Goal: Transaction & Acquisition: Purchase product/service

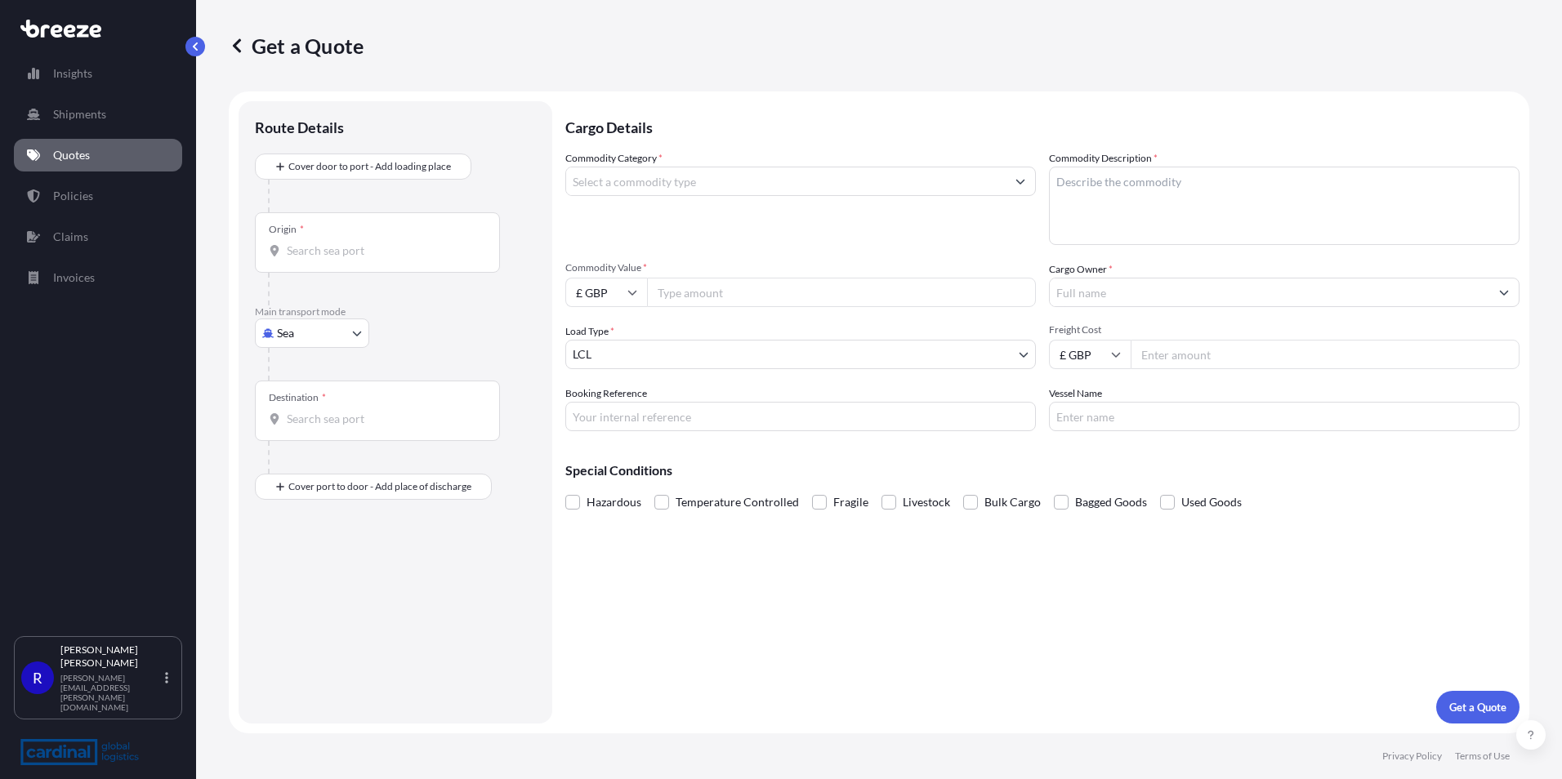
select select "Sea"
select select "1"
click at [713, 188] on input "Commodity Category *" at bounding box center [786, 181] width 440 height 29
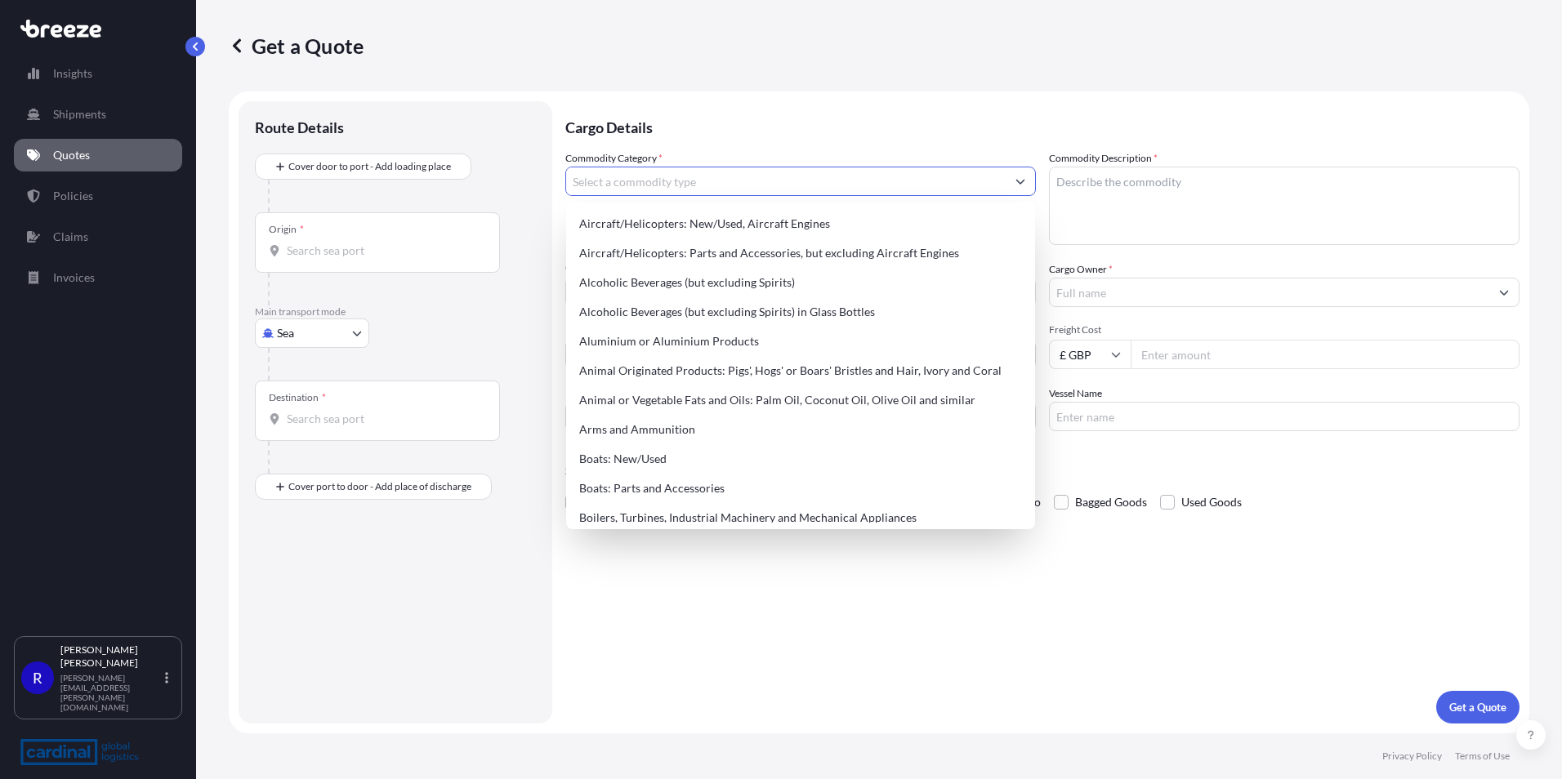
click at [345, 257] on input "Origin *" at bounding box center [383, 251] width 193 height 16
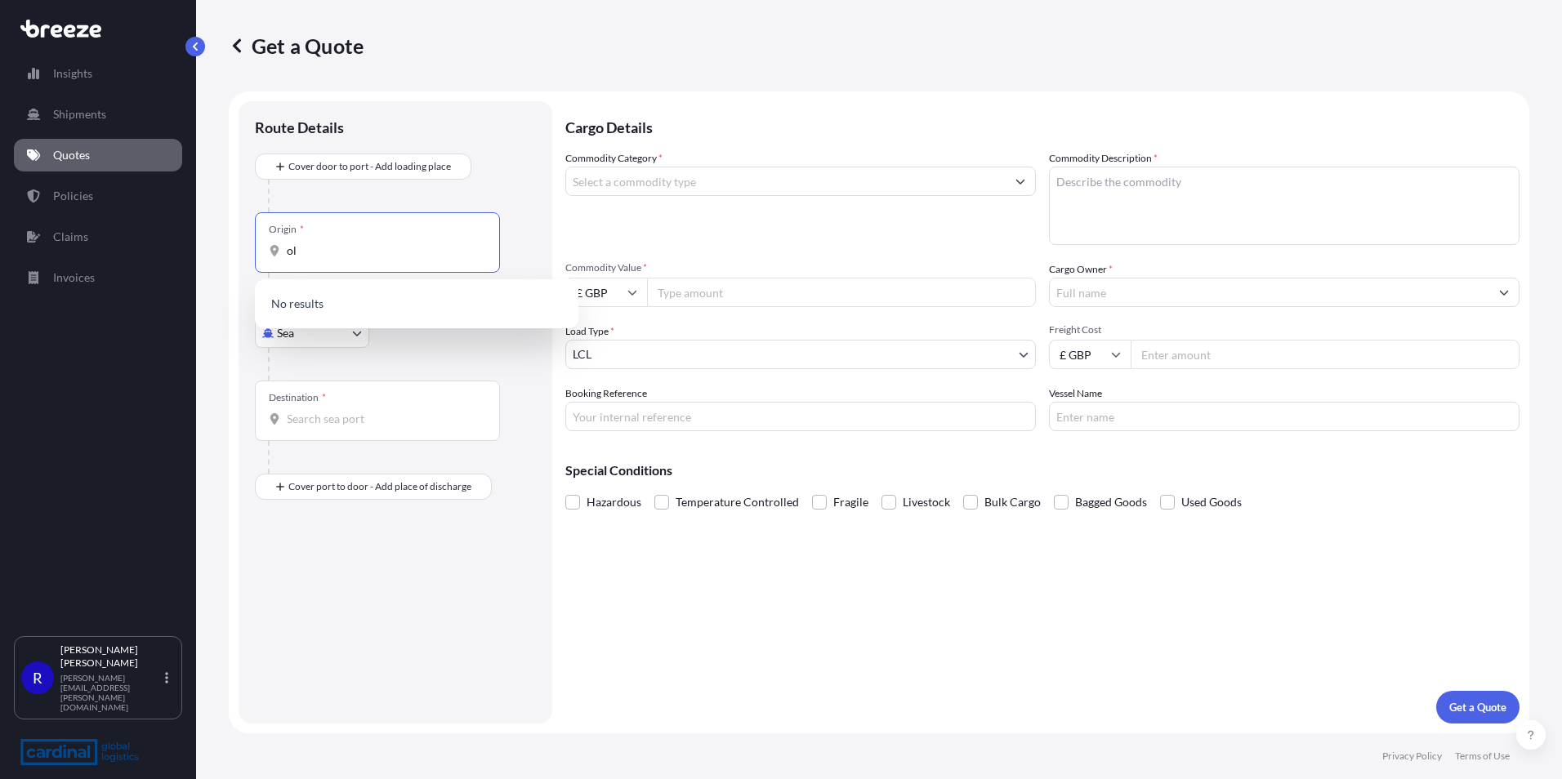
type input "o"
type input "le12"
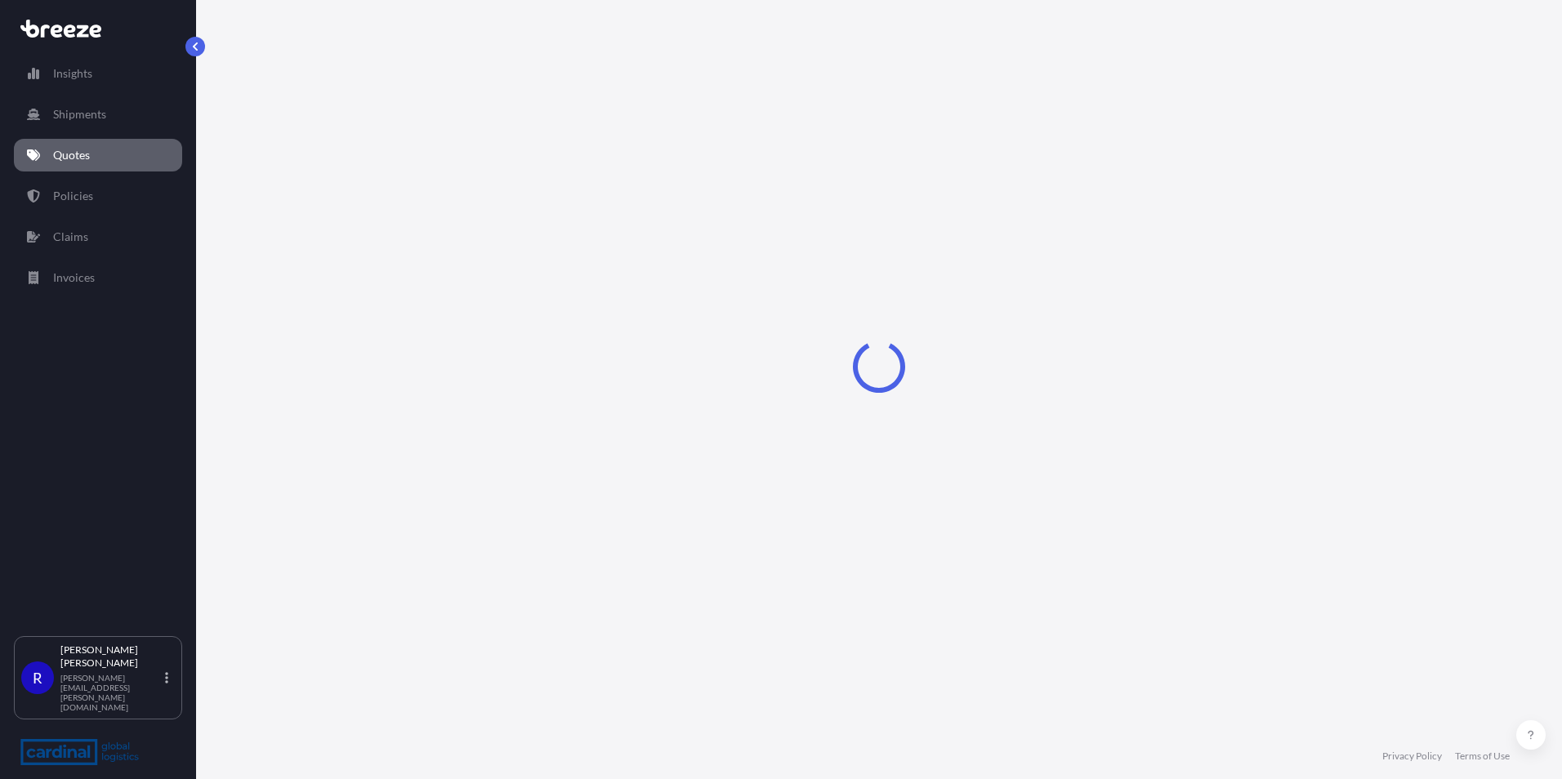
select select "Sea"
select select "1"
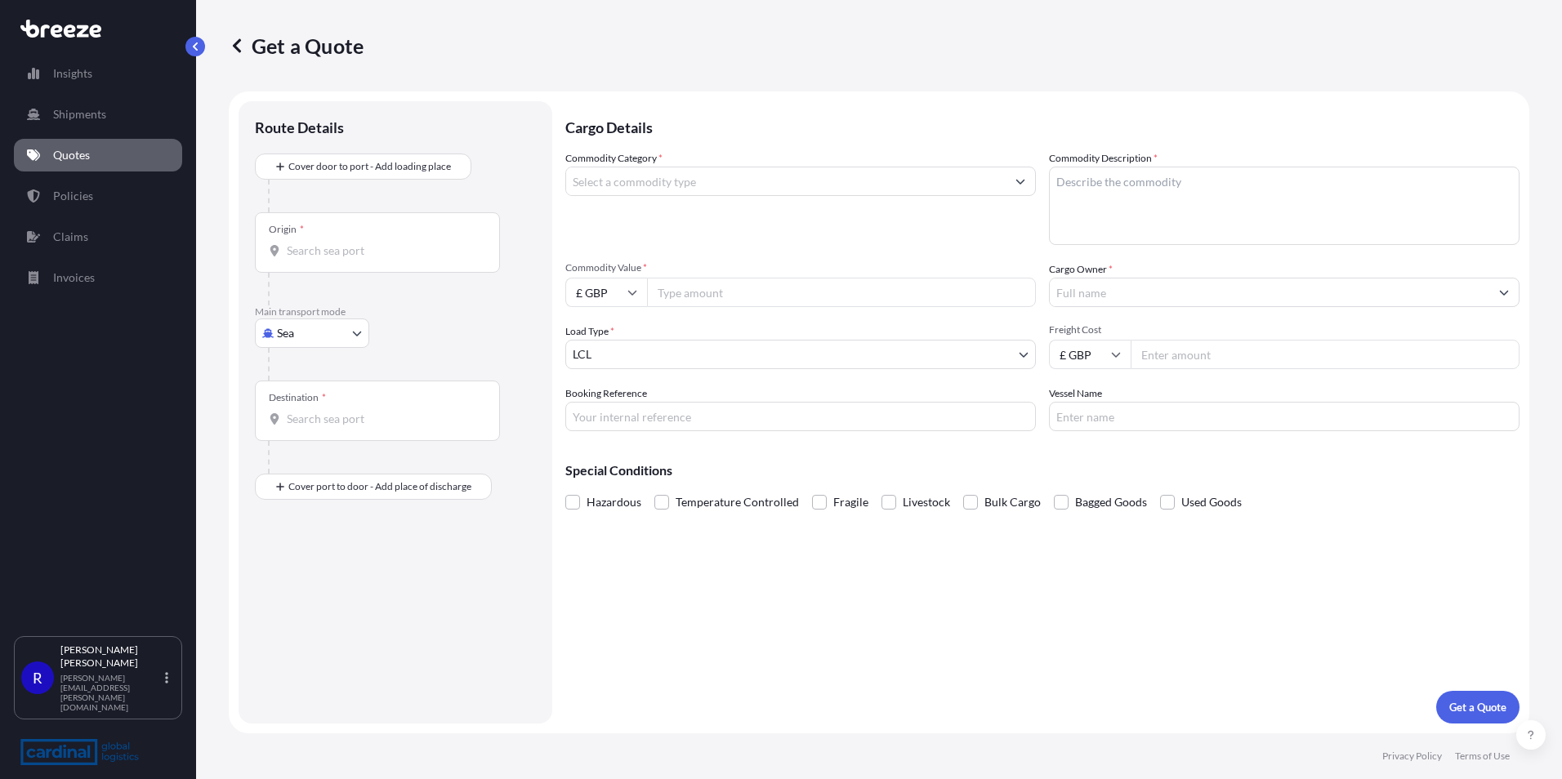
click at [297, 325] on body "Insights Shipments Quotes Policies Claims Invoices R Richard Walker richard.wal…" at bounding box center [781, 389] width 1562 height 779
click at [305, 431] on span "Road" at bounding box center [299, 434] width 26 height 16
select select "Road"
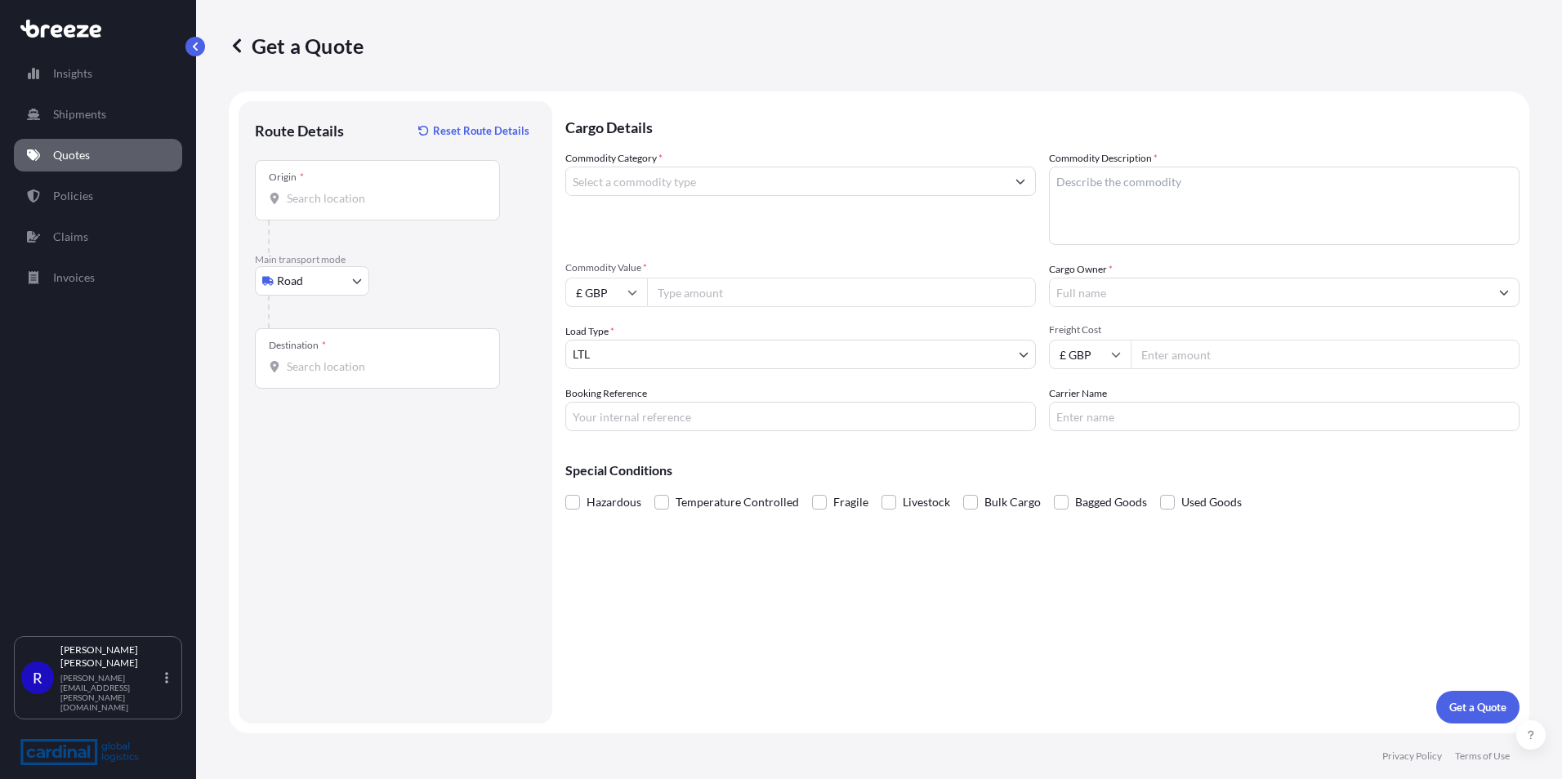
click at [353, 216] on div "Origin *" at bounding box center [377, 190] width 245 height 60
click at [353, 207] on input "Origin *" at bounding box center [383, 198] width 193 height 16
click at [355, 192] on input "Origin *" at bounding box center [383, 198] width 193 height 16
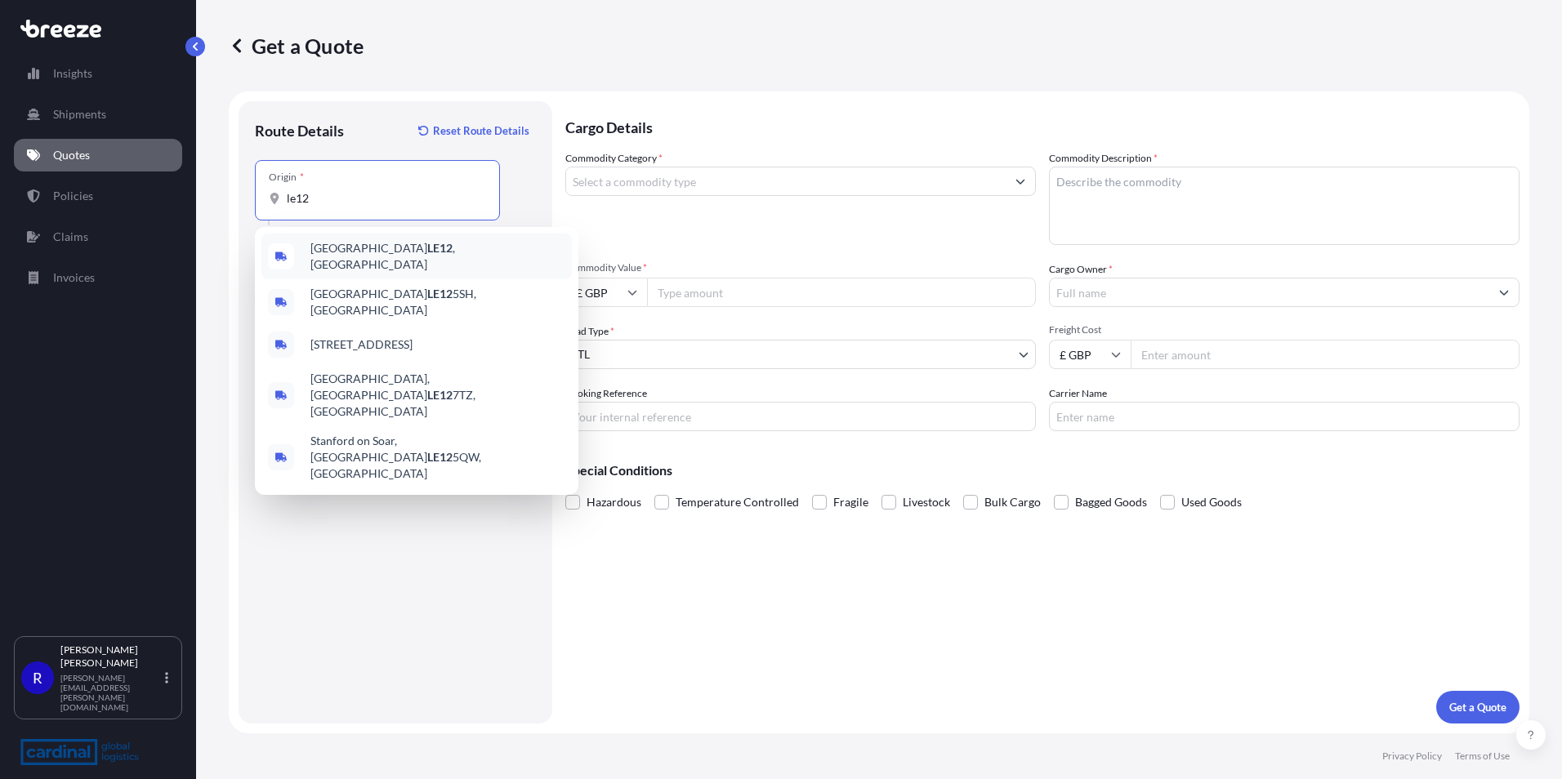
click at [371, 248] on span "Loughborough LE12 , UK" at bounding box center [437, 256] width 255 height 33
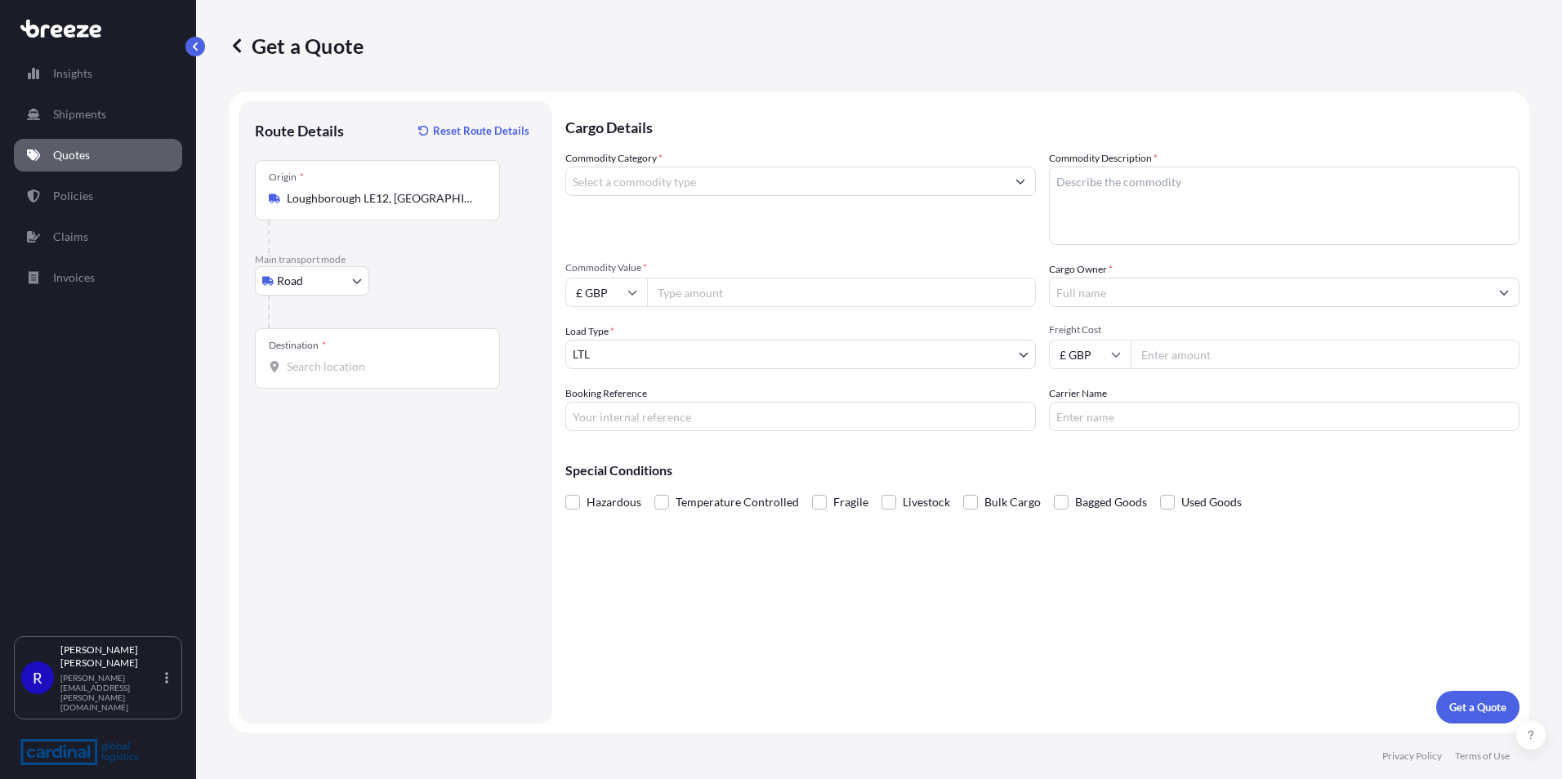
type input "Loughborough Road, Leicester LE7 7NH, UK"
click at [328, 466] on div "Route Details Reset Route Details Place of loading Road Road Rail Origin * Loug…" at bounding box center [395, 413] width 281 height 590
click at [321, 377] on div "Destination *" at bounding box center [377, 358] width 245 height 60
click at [321, 375] on input "Destination *" at bounding box center [383, 367] width 193 height 16
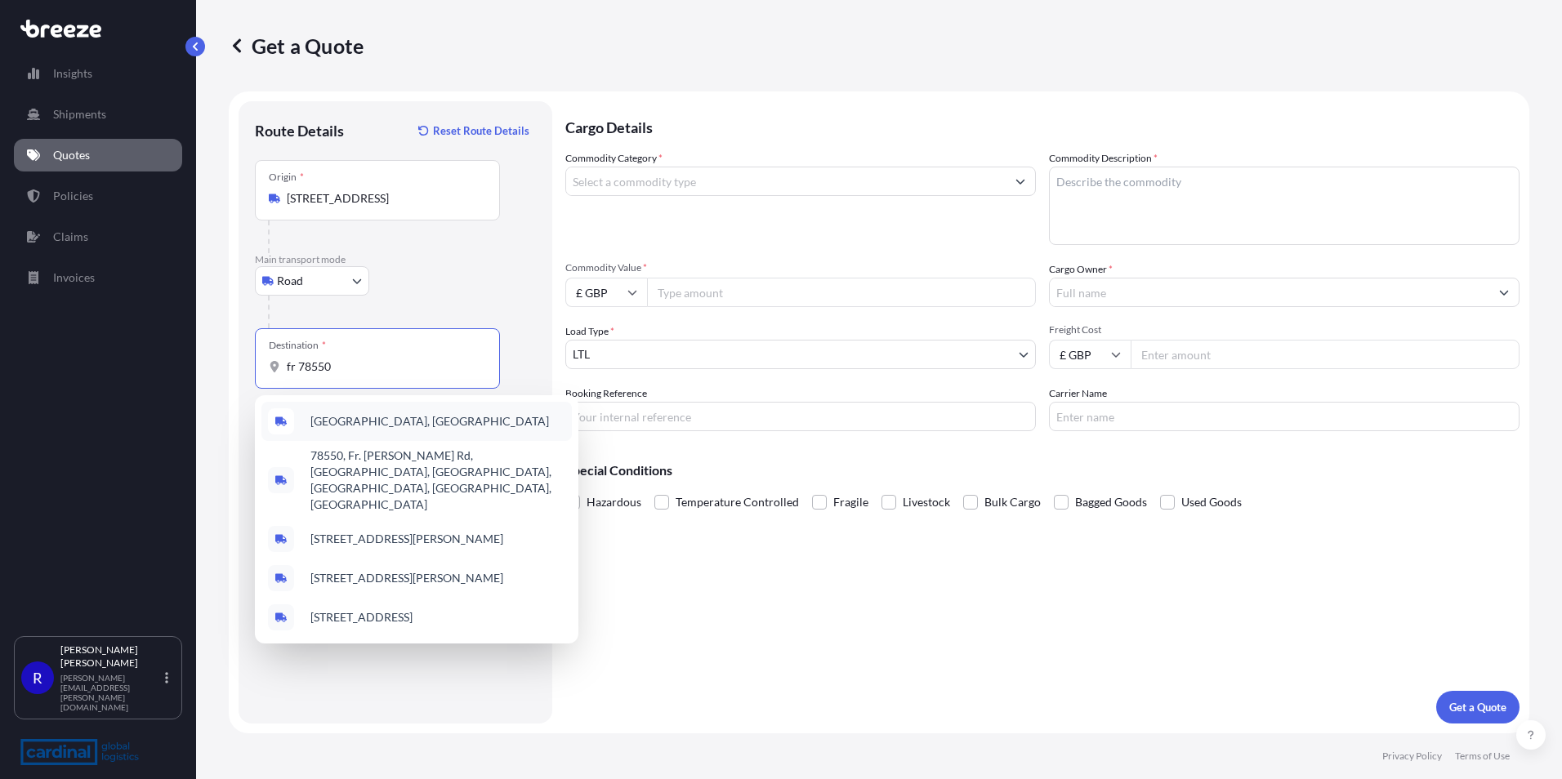
click at [342, 363] on input "fr 78550" at bounding box center [383, 367] width 193 height 16
drag, startPoint x: 355, startPoint y: 363, endPoint x: 262, endPoint y: 363, distance: 93.1
click at [262, 363] on div "Destination * fr 78550" at bounding box center [377, 358] width 245 height 60
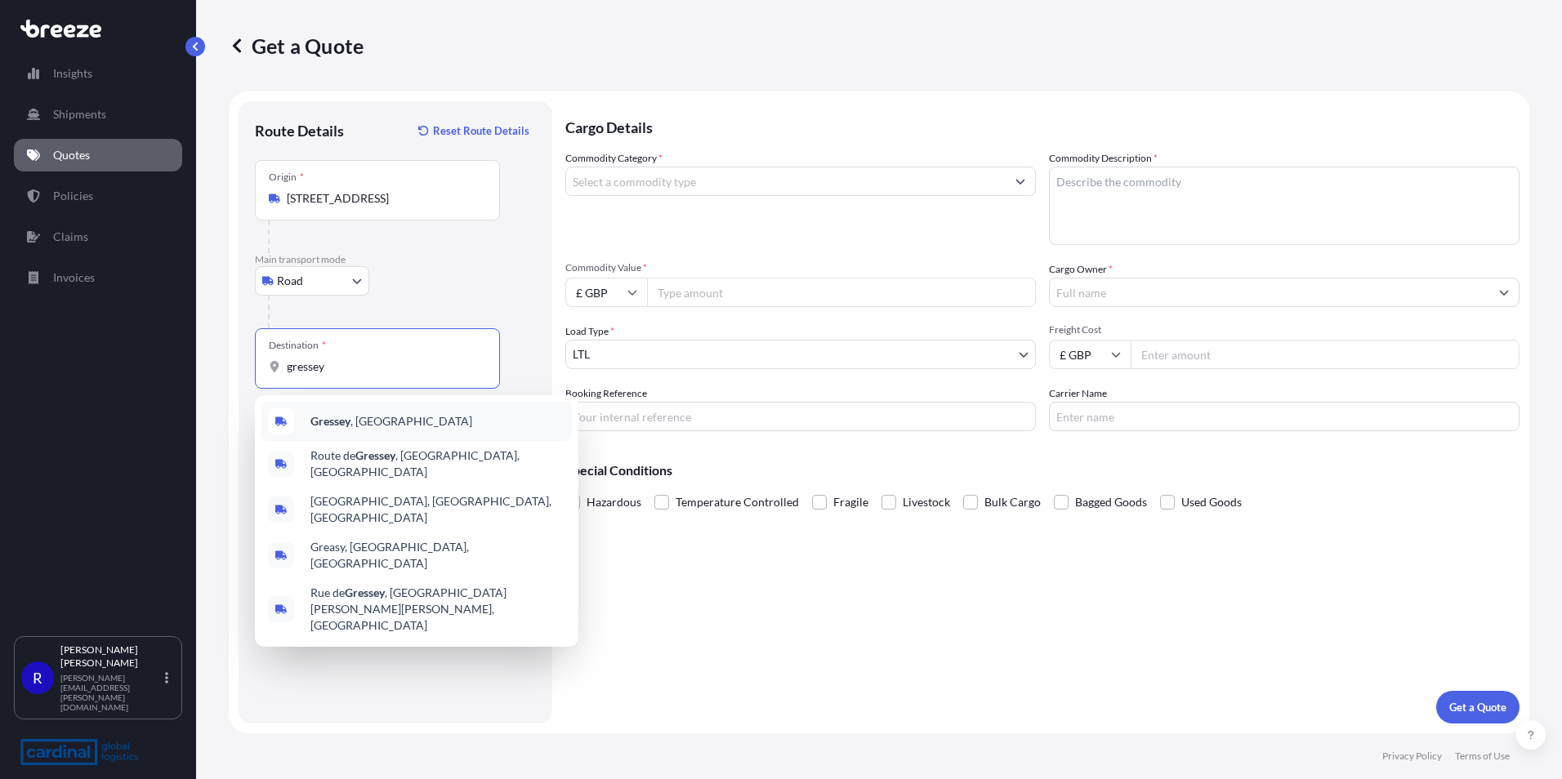
click at [395, 423] on div "Gressey , France" at bounding box center [416, 421] width 310 height 39
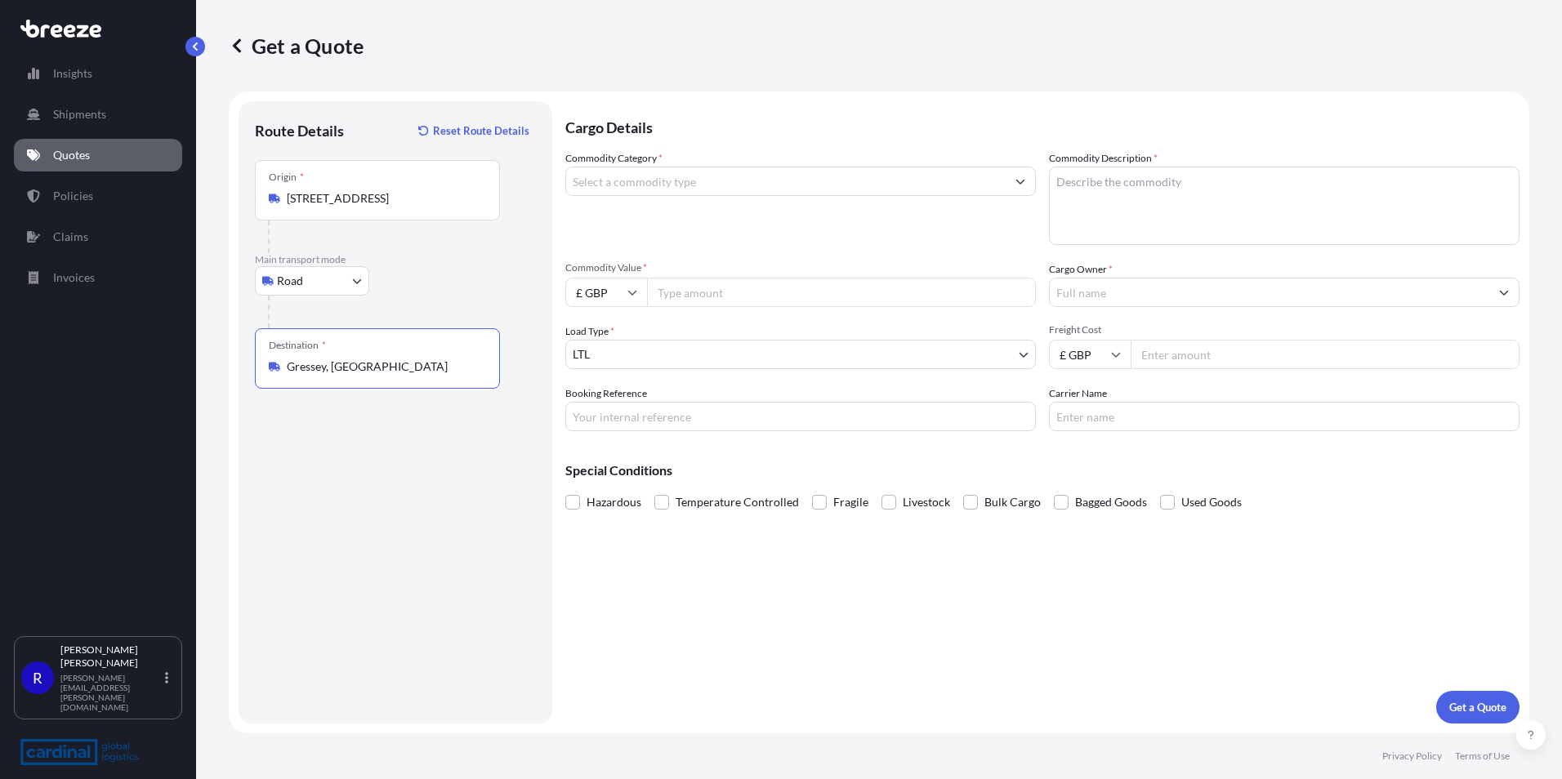
type input "Gressey, France"
click at [663, 185] on input "Commodity Category *" at bounding box center [786, 181] width 440 height 29
type input "Furniture (New)"
click at [1158, 215] on textarea "Commodity Description *" at bounding box center [1284, 206] width 471 height 78
type textarea "furniture"
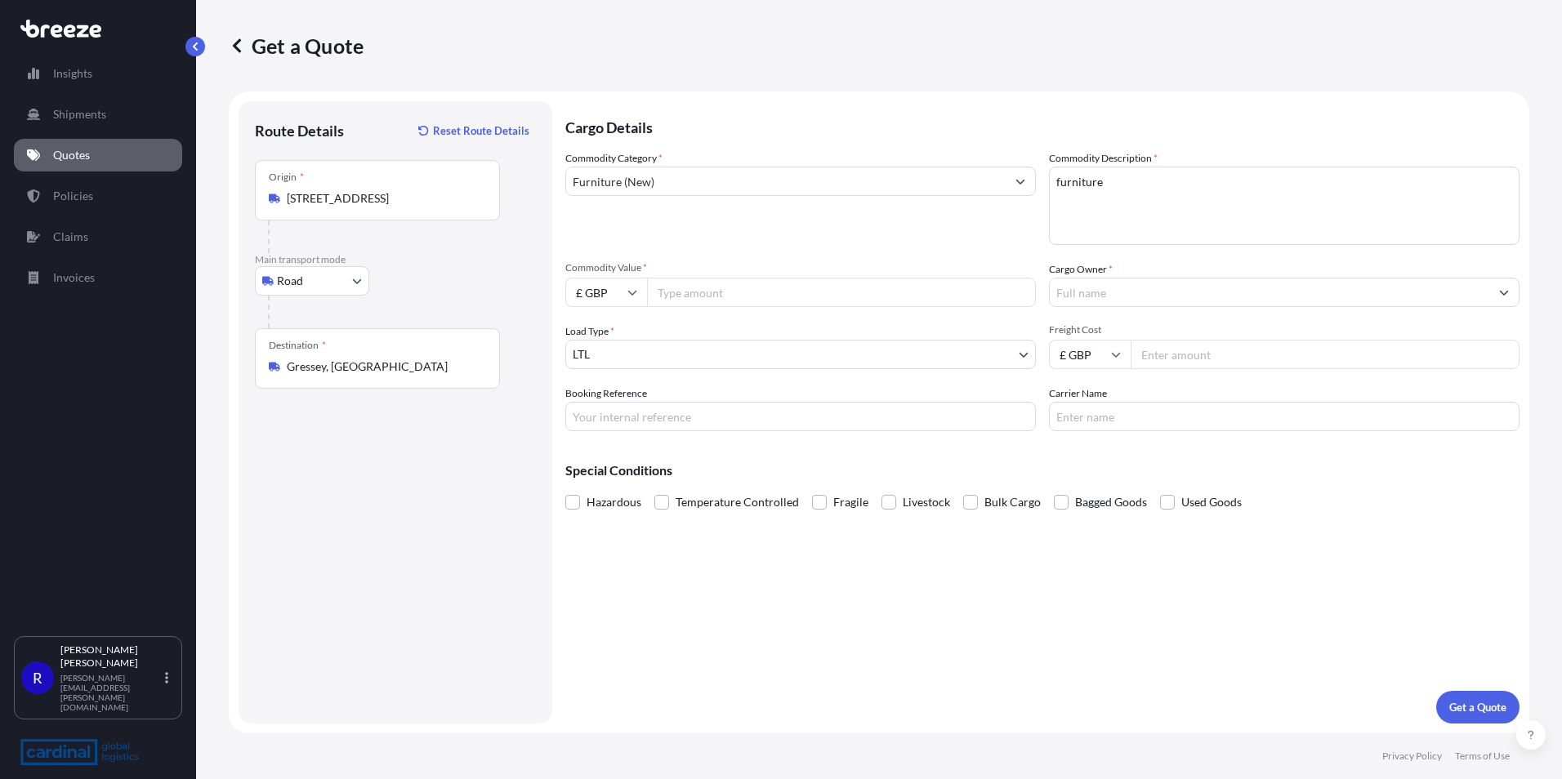
click at [1145, 614] on div "Cargo Details Commodity Category * Furniture (New) Commodity Description * furn…" at bounding box center [1042, 412] width 954 height 623
click at [1177, 365] on input "Freight Cost" at bounding box center [1325, 354] width 389 height 29
type input "2300"
click at [725, 356] on body "Insights Shipments Quotes Policies Claims Invoices R Richard Walker richard.wal…" at bounding box center [781, 389] width 1562 height 779
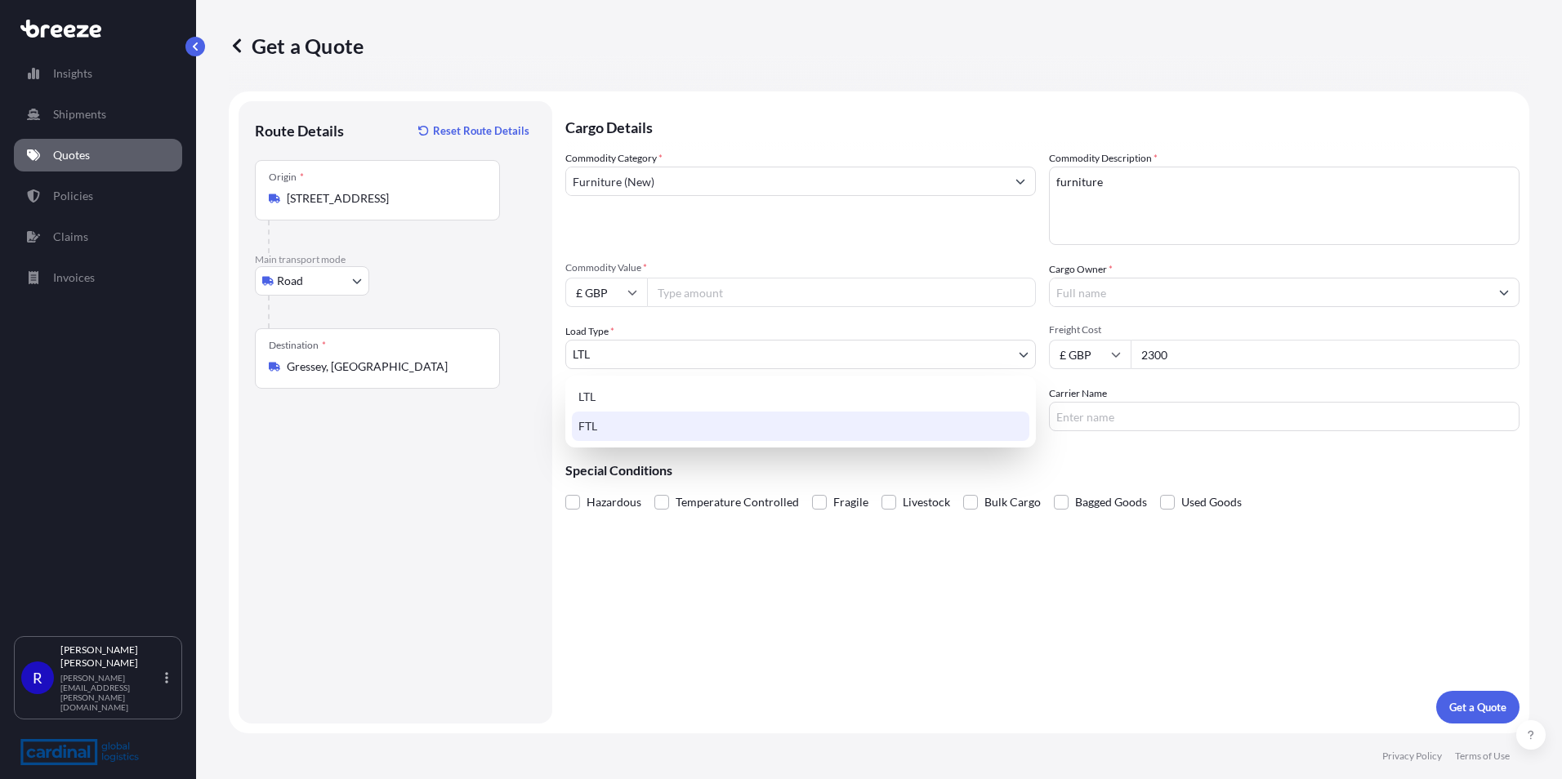
click at [662, 418] on div "FTL" at bounding box center [800, 426] width 457 height 29
select select "2"
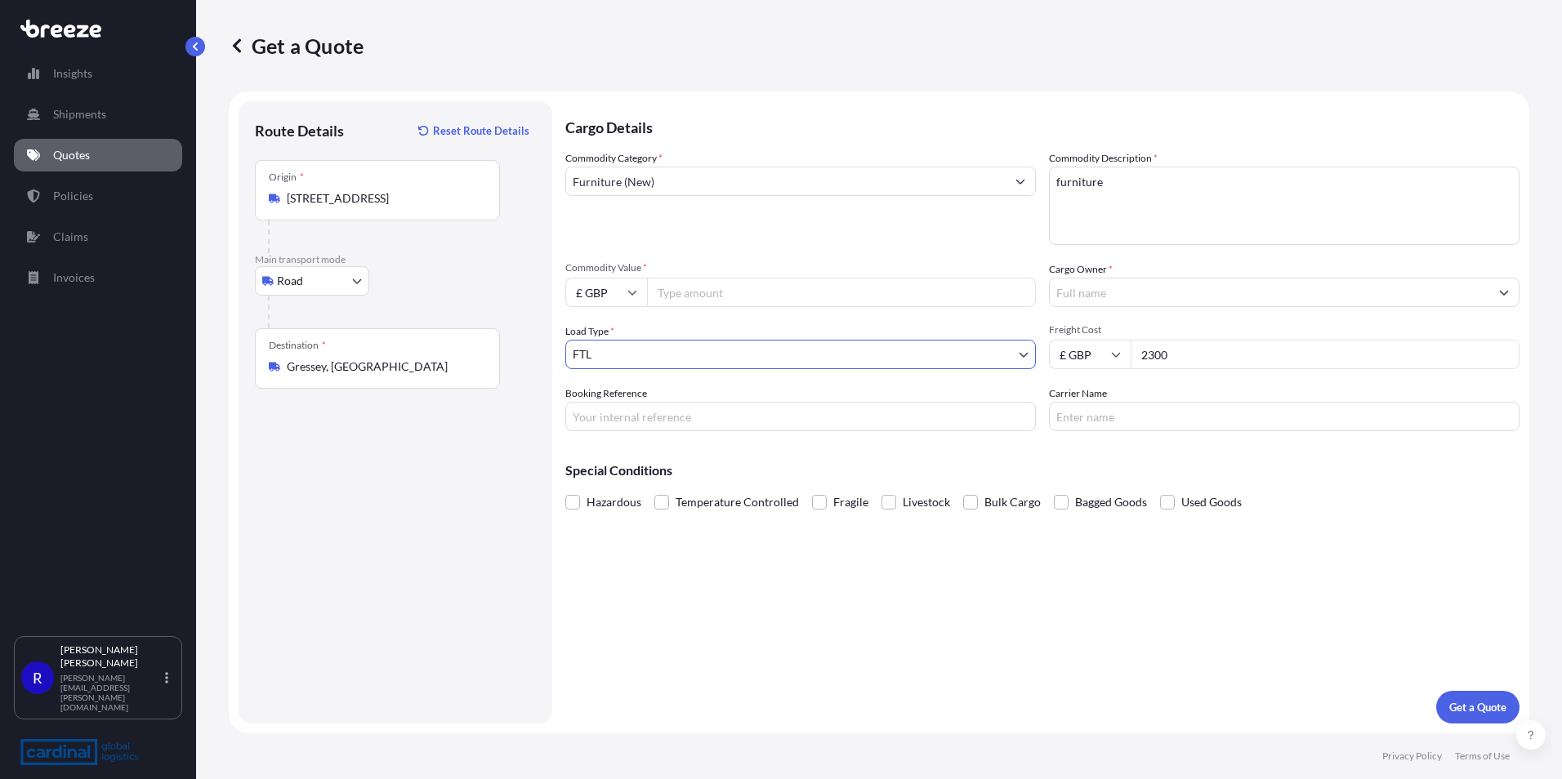
click at [706, 283] on input "Commodity Value *" at bounding box center [841, 292] width 389 height 29
click at [699, 295] on input "Commodity Value *" at bounding box center [841, 292] width 389 height 29
type input "40369.99"
drag, startPoint x: 698, startPoint y: 417, endPoint x: 529, endPoint y: 378, distance: 173.4
click at [698, 417] on input "Booking Reference" at bounding box center [800, 416] width 471 height 29
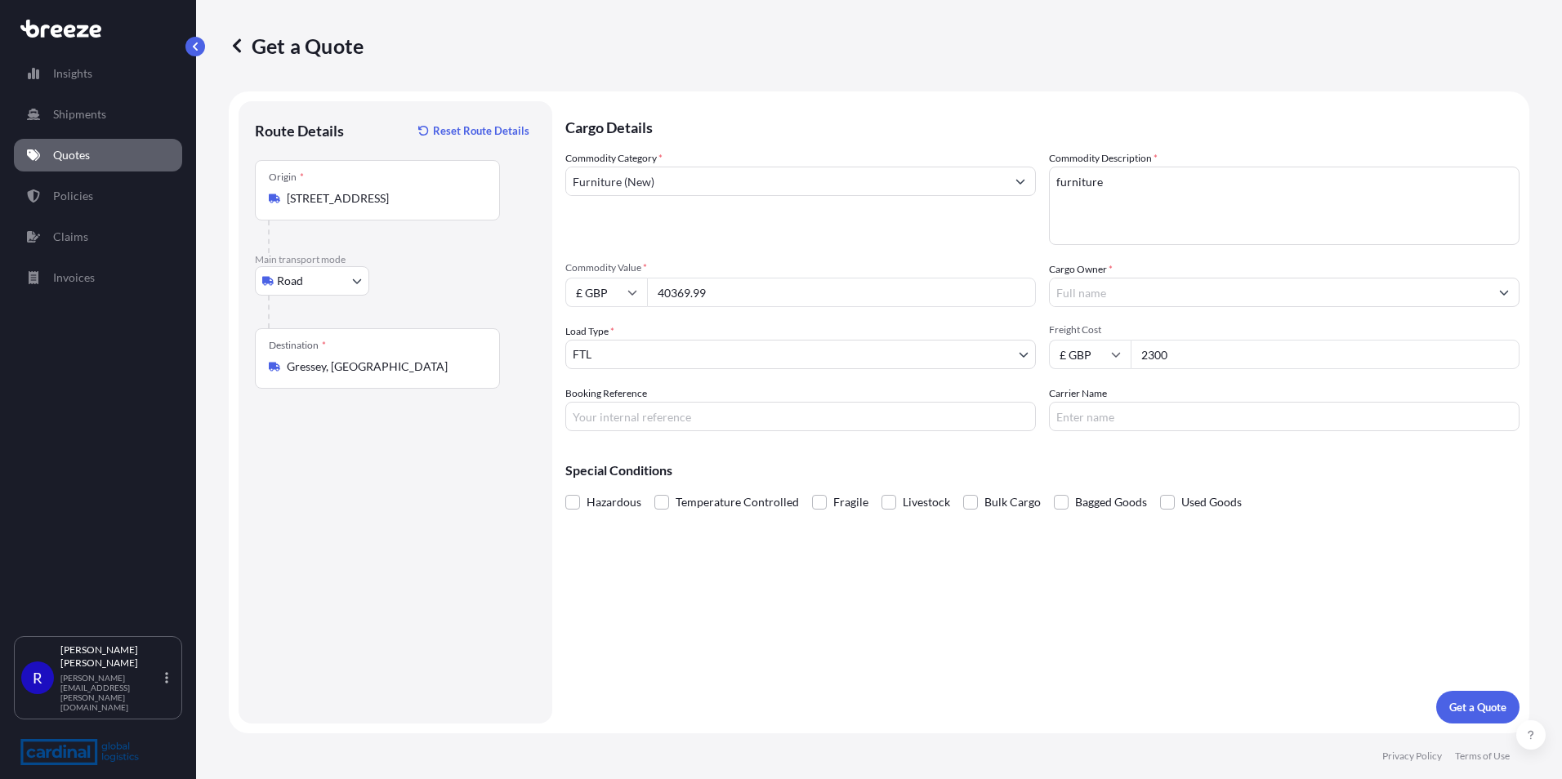
click at [720, 413] on input "Booking Reference" at bounding box center [800, 416] width 471 height 29
paste input "2PER5050040"
type input "2PER5050040"
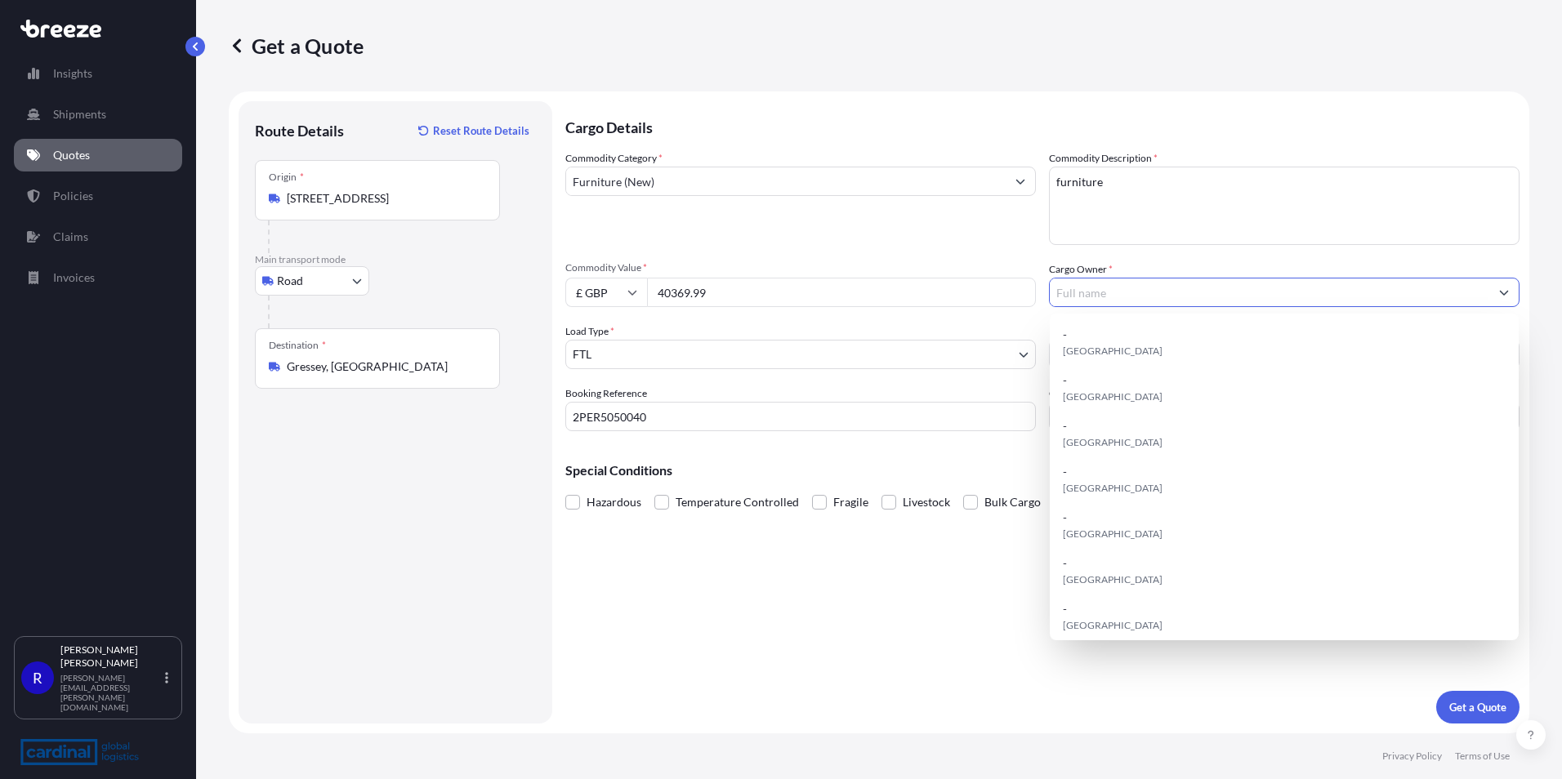
click at [1092, 288] on input "Cargo Owner *" at bounding box center [1270, 292] width 440 height 29
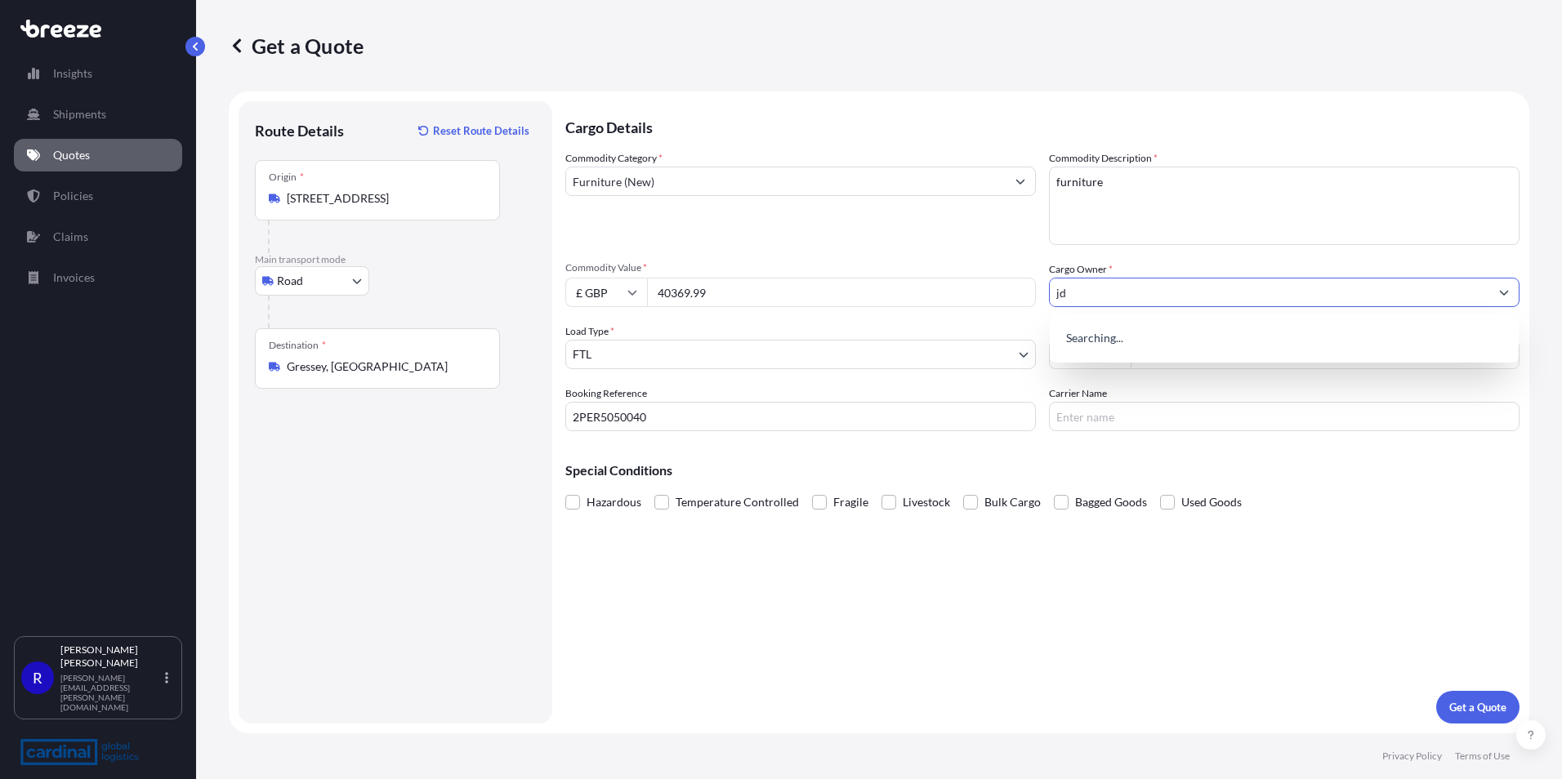
type input "j"
type input "JODY EVANS"
click at [1475, 707] on p "Get a Quote" at bounding box center [1477, 707] width 57 height 16
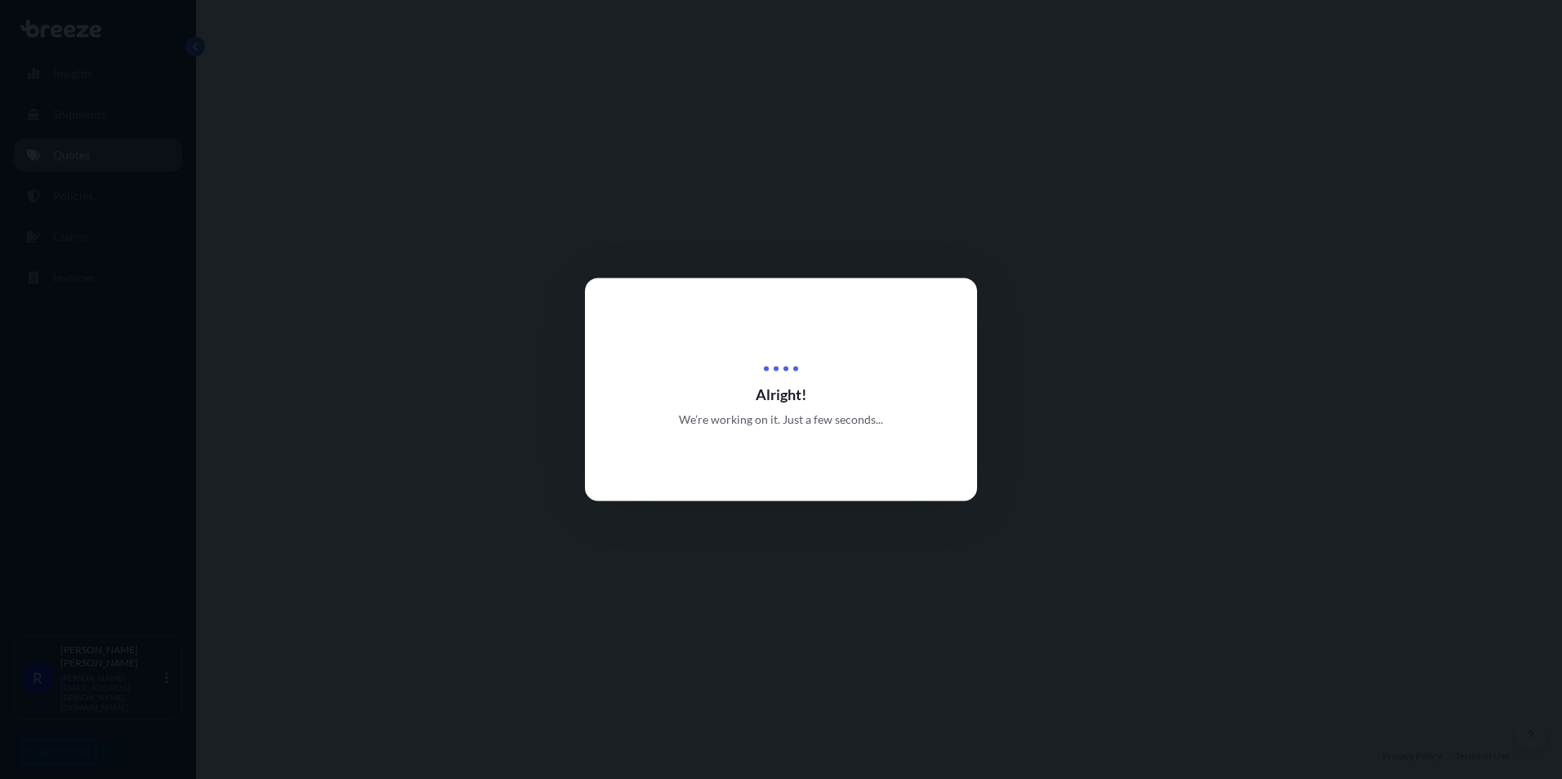
select select "Road"
select select "2"
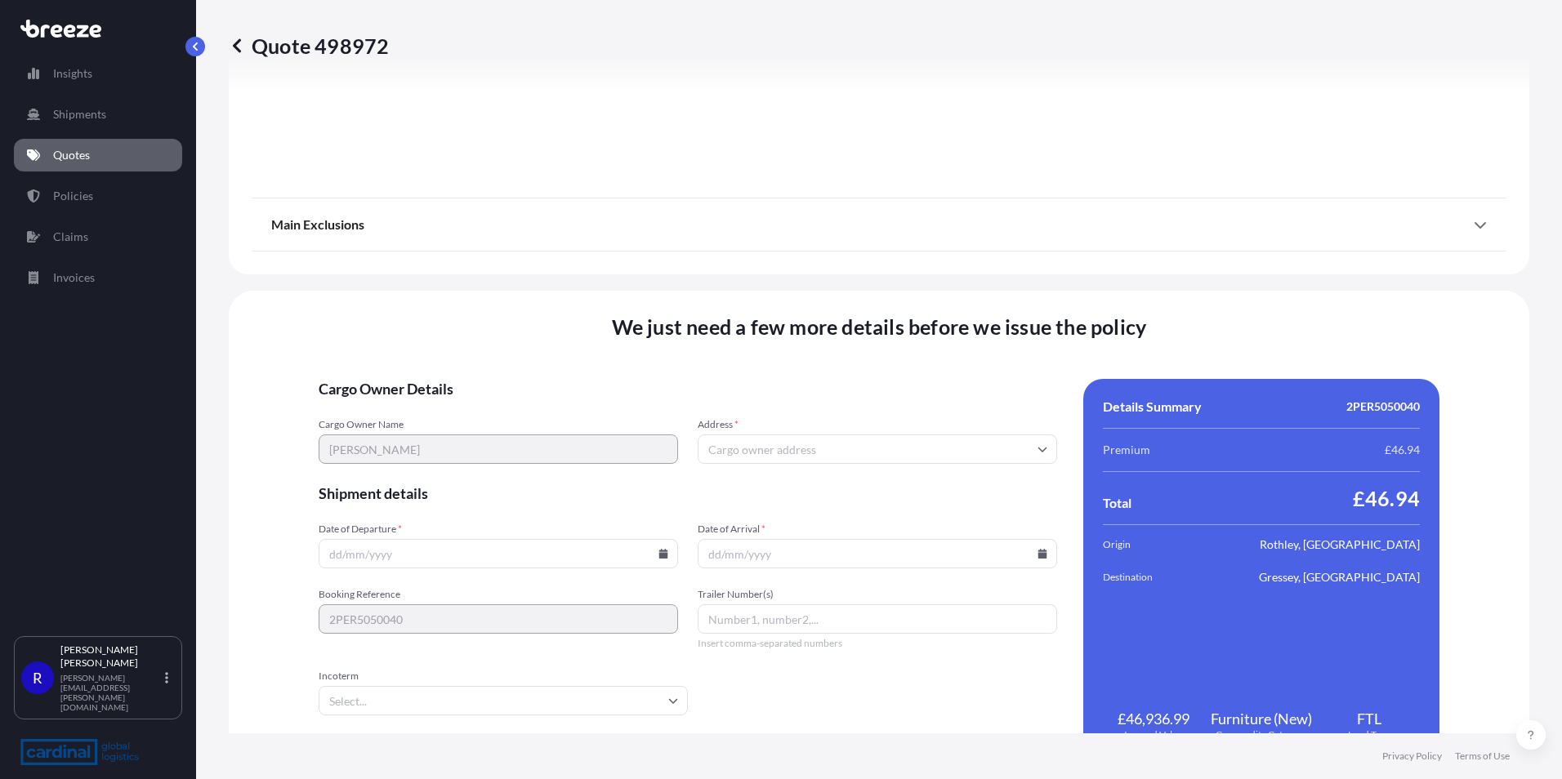
scroll to position [1814, 0]
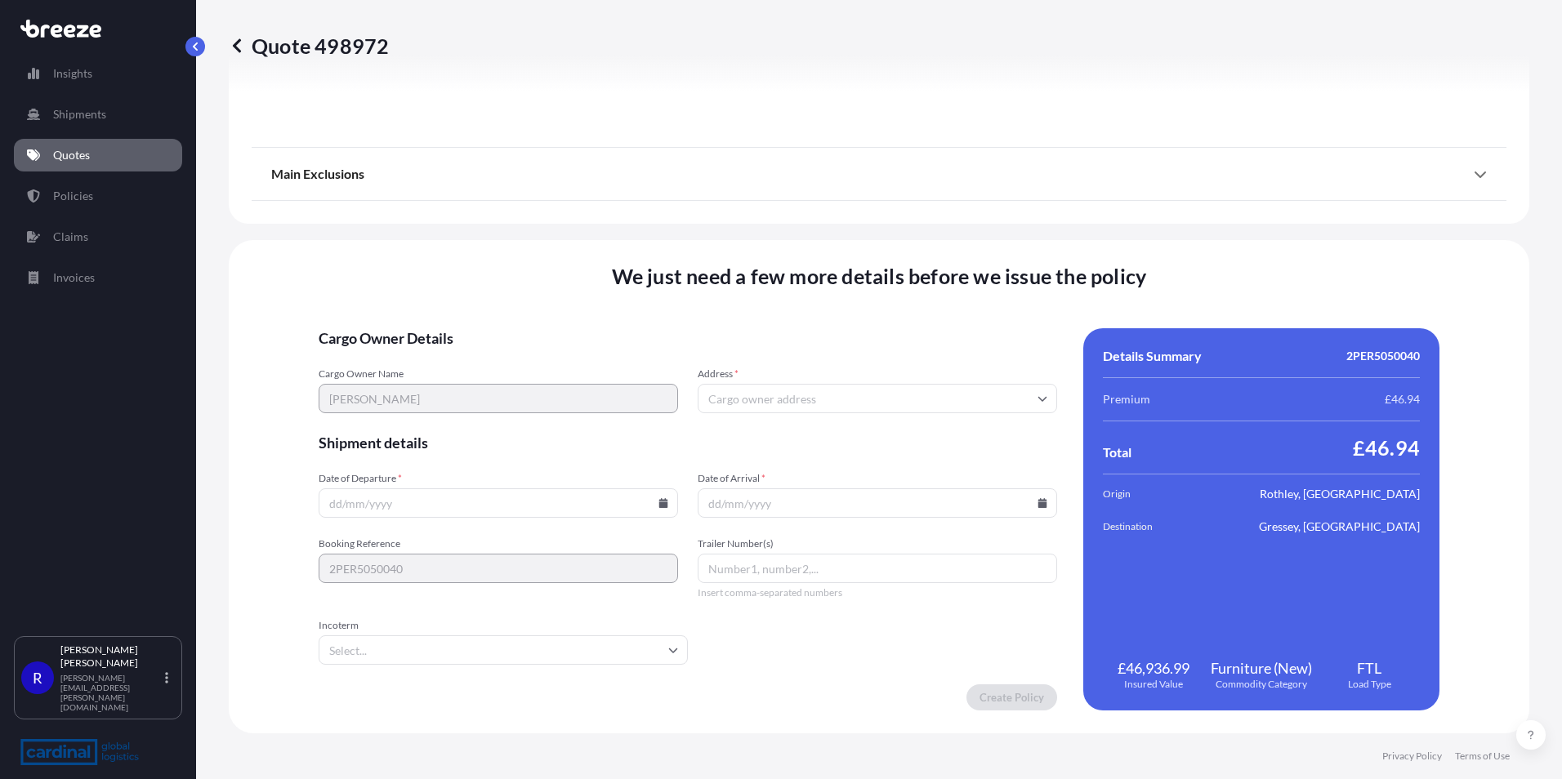
click at [453, 501] on input "Date of Departure *" at bounding box center [498, 503] width 359 height 29
click at [658, 501] on icon at bounding box center [663, 503] width 10 height 10
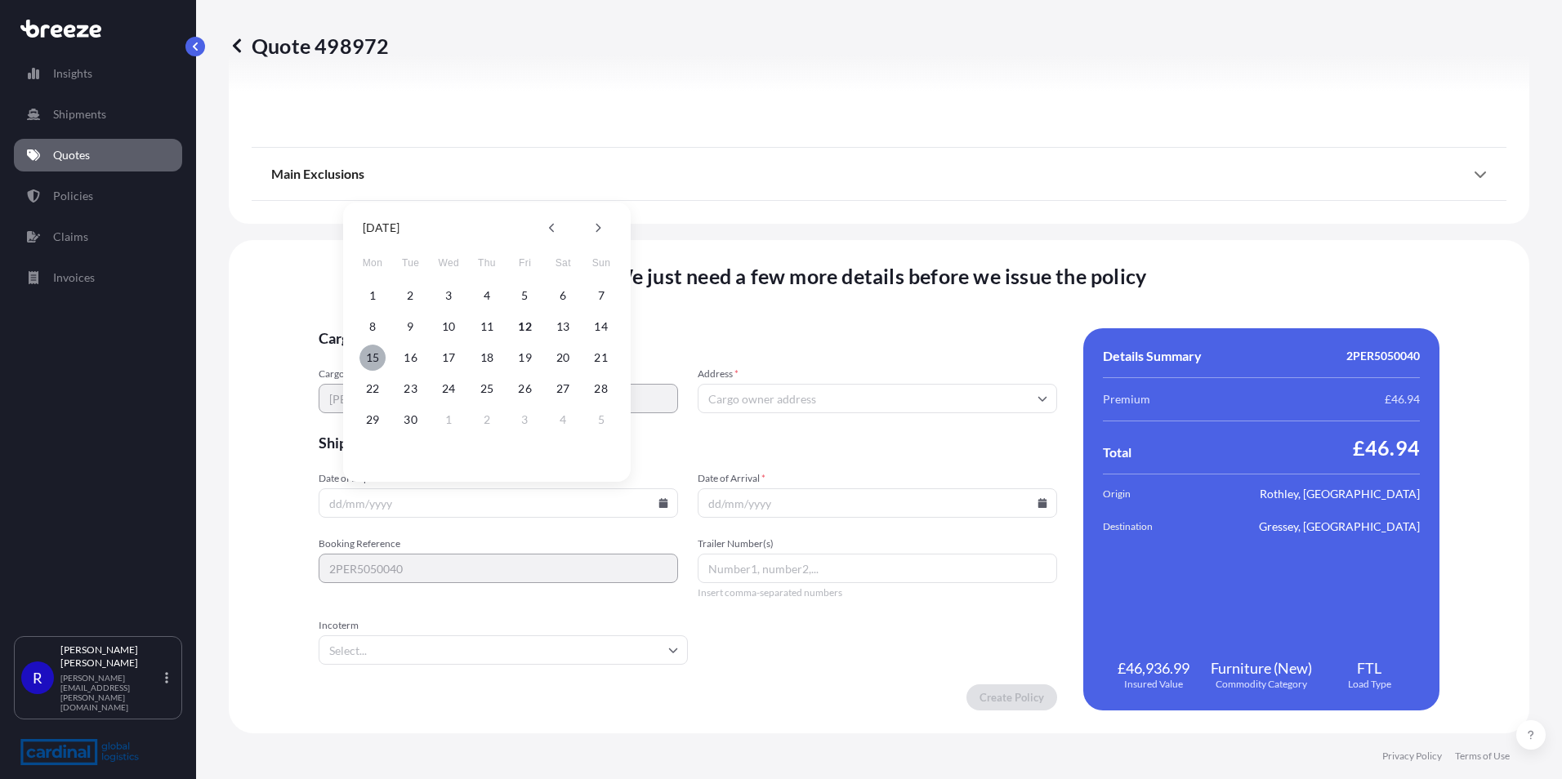
click at [382, 354] on button "15" at bounding box center [372, 358] width 26 height 26
type input "15/09/2025"
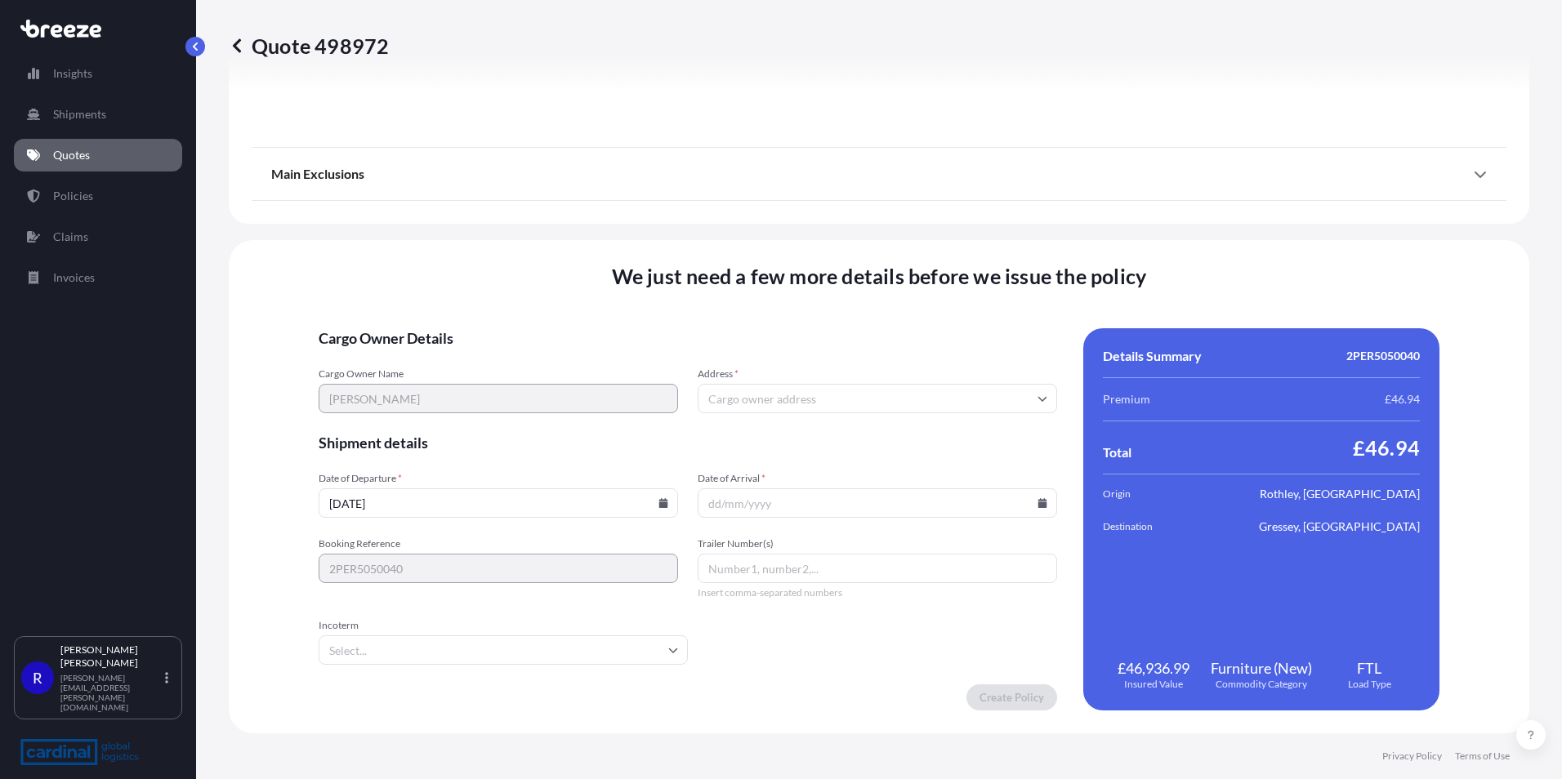
click at [742, 505] on input "Date of Arrival *" at bounding box center [877, 503] width 359 height 29
click at [993, 510] on input "Date of Arrival *" at bounding box center [877, 503] width 359 height 29
click at [1038, 505] on icon at bounding box center [1042, 503] width 9 height 10
click at [797, 360] on button "16" at bounding box center [795, 358] width 26 height 26
type input "16/09/2025"
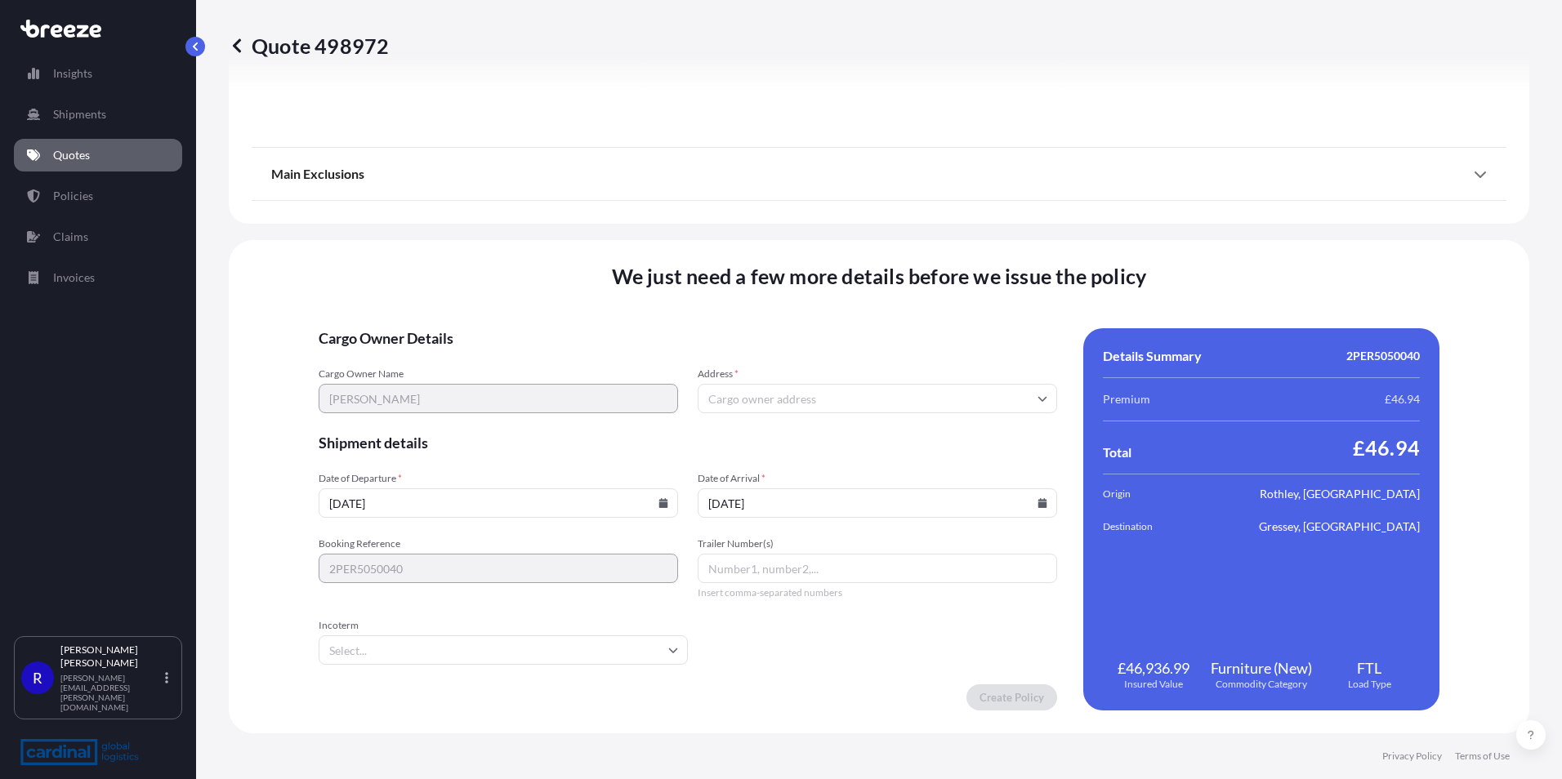
click at [762, 404] on input "Address *" at bounding box center [877, 398] width 359 height 29
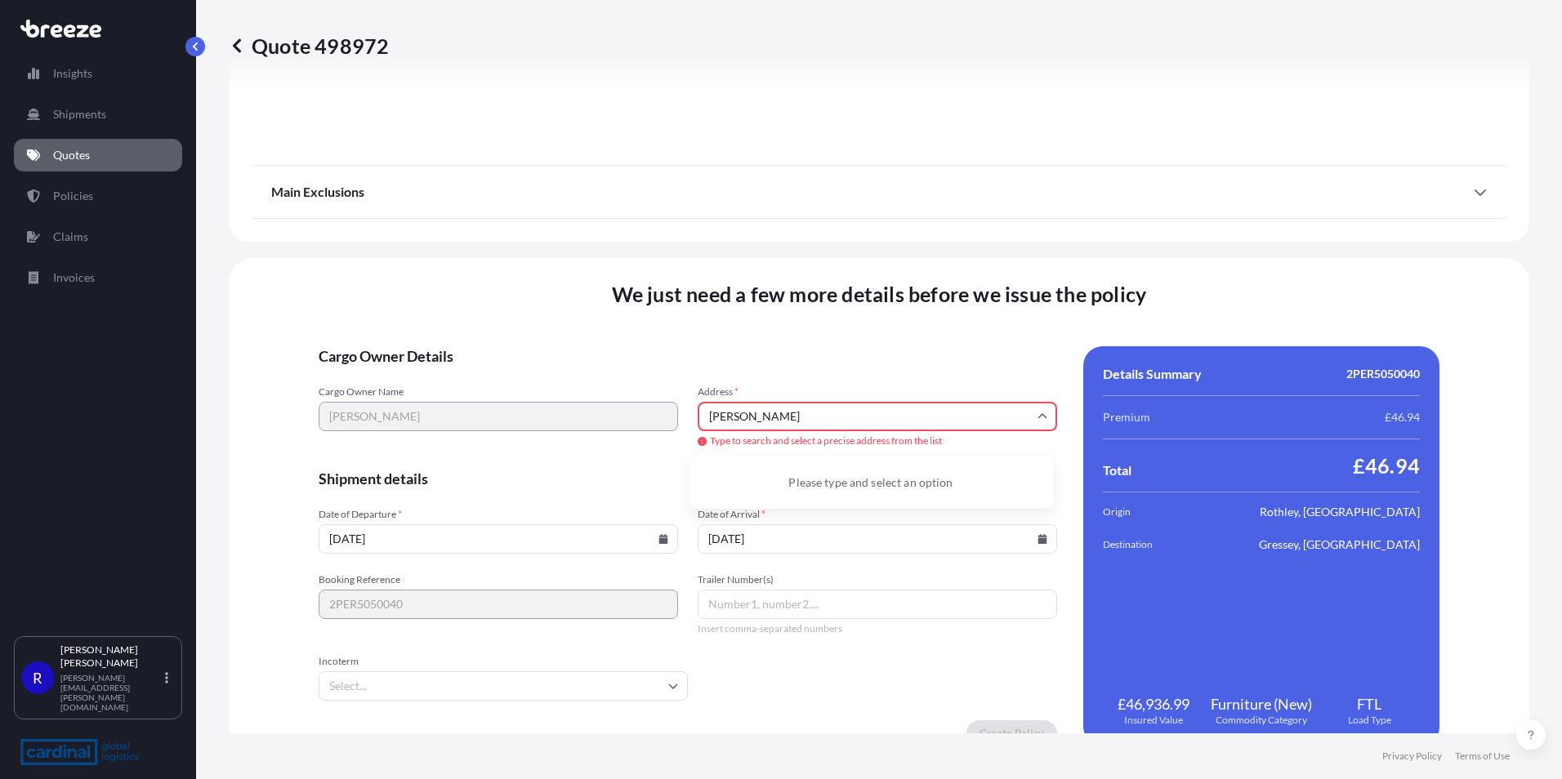
type input "JODY EVANS"
click at [508, 686] on input "Incoterm" at bounding box center [503, 686] width 369 height 29
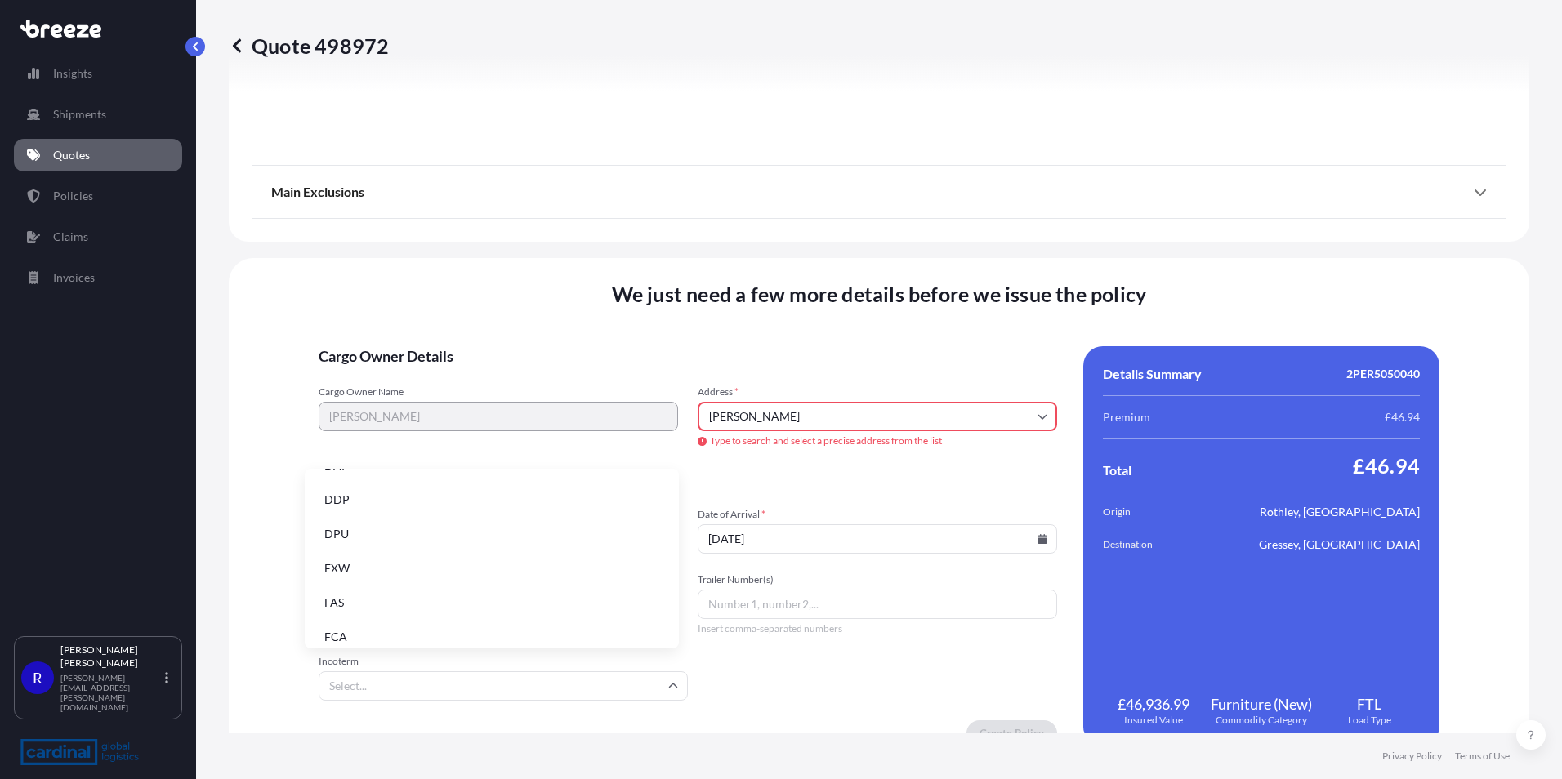
scroll to position [163, 0]
click at [380, 506] on li "DDP" at bounding box center [491, 499] width 361 height 31
type input "DDP"
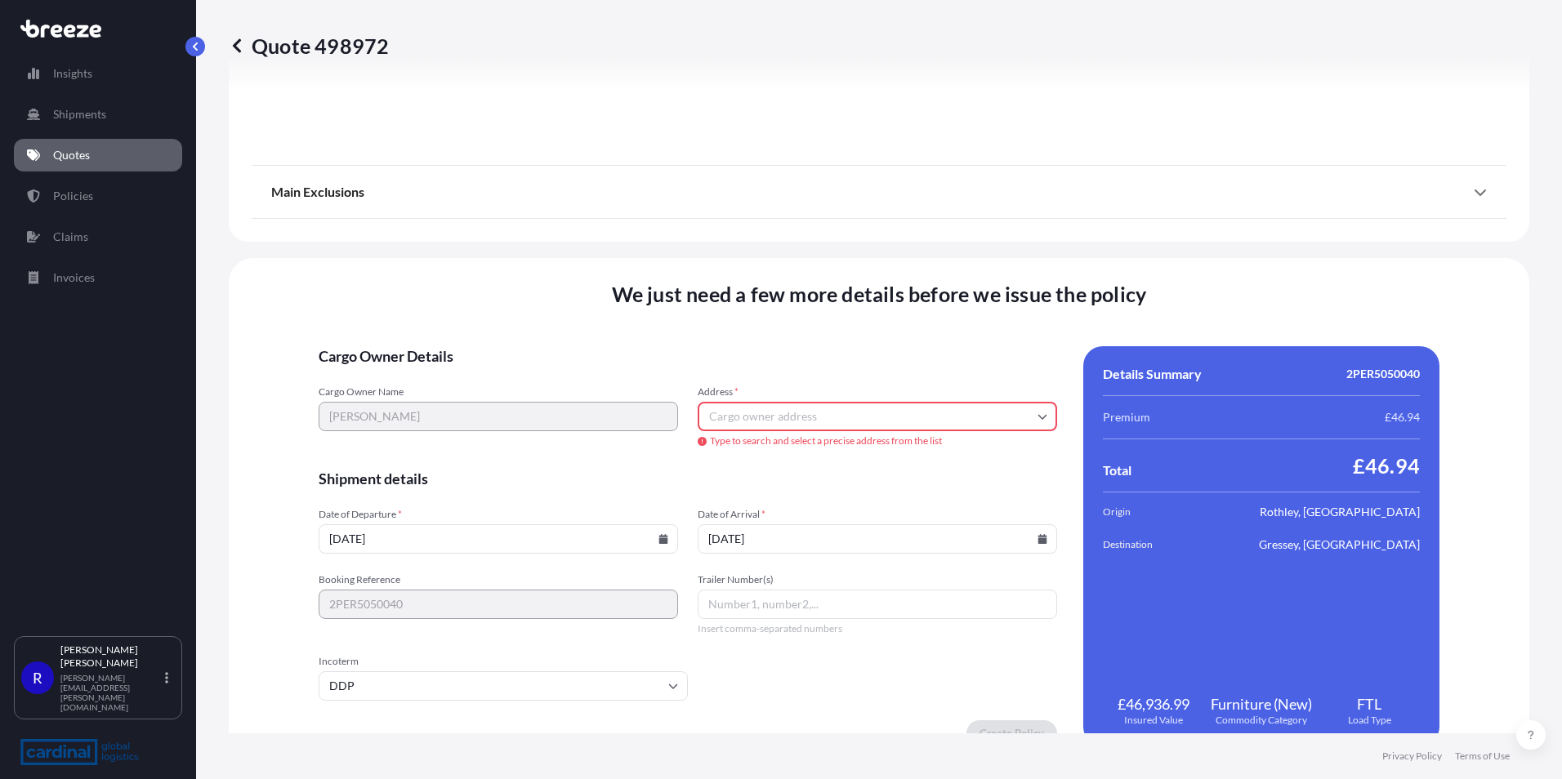
click at [819, 416] on input "Address *" at bounding box center [877, 416] width 359 height 29
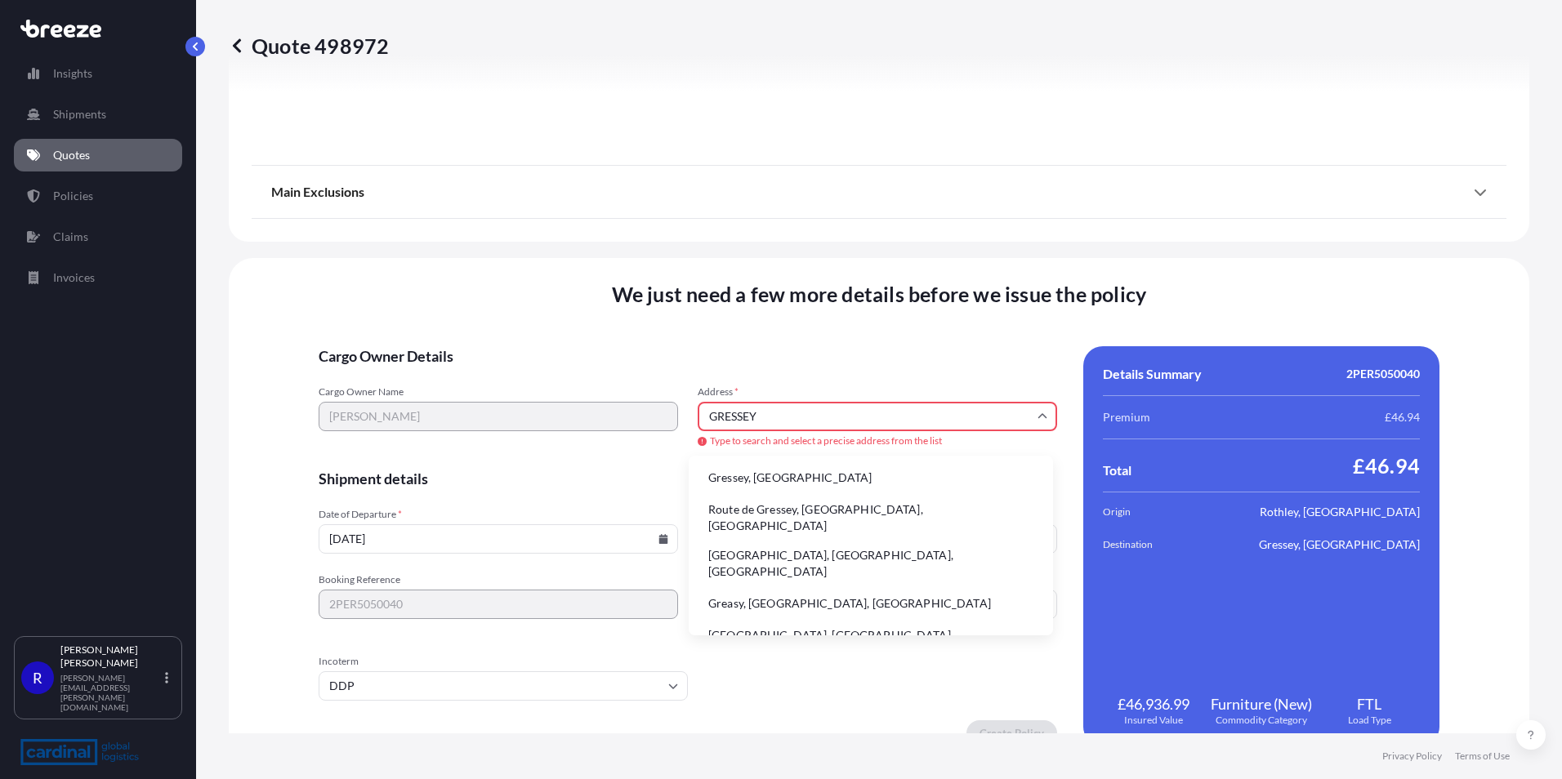
click at [767, 414] on input "GRESSEY" at bounding box center [877, 416] width 359 height 29
click at [758, 477] on li "Gressey, France" at bounding box center [870, 477] width 351 height 31
type input "Gressey, France"
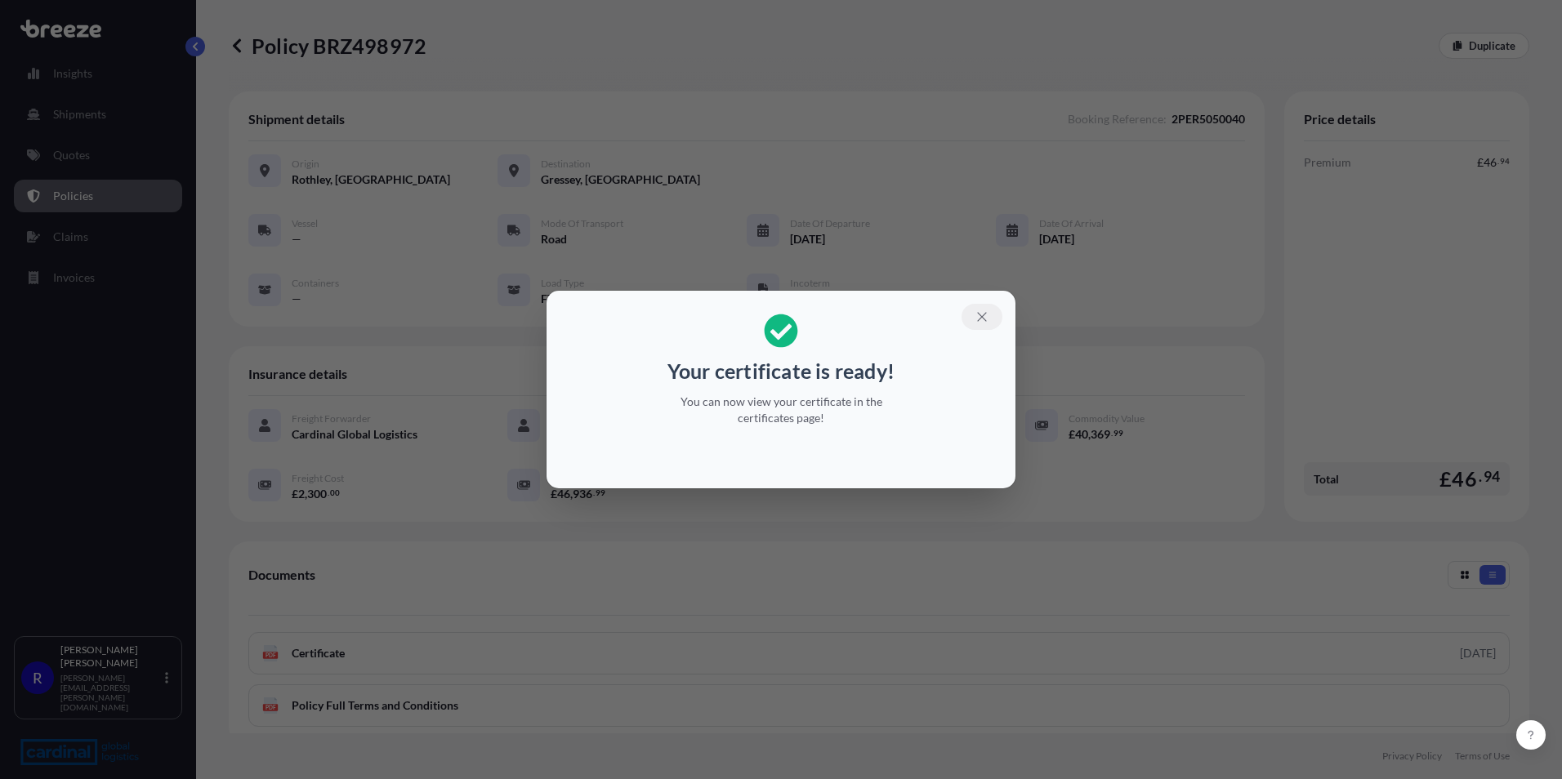
click at [991, 319] on button "button" at bounding box center [982, 317] width 41 height 26
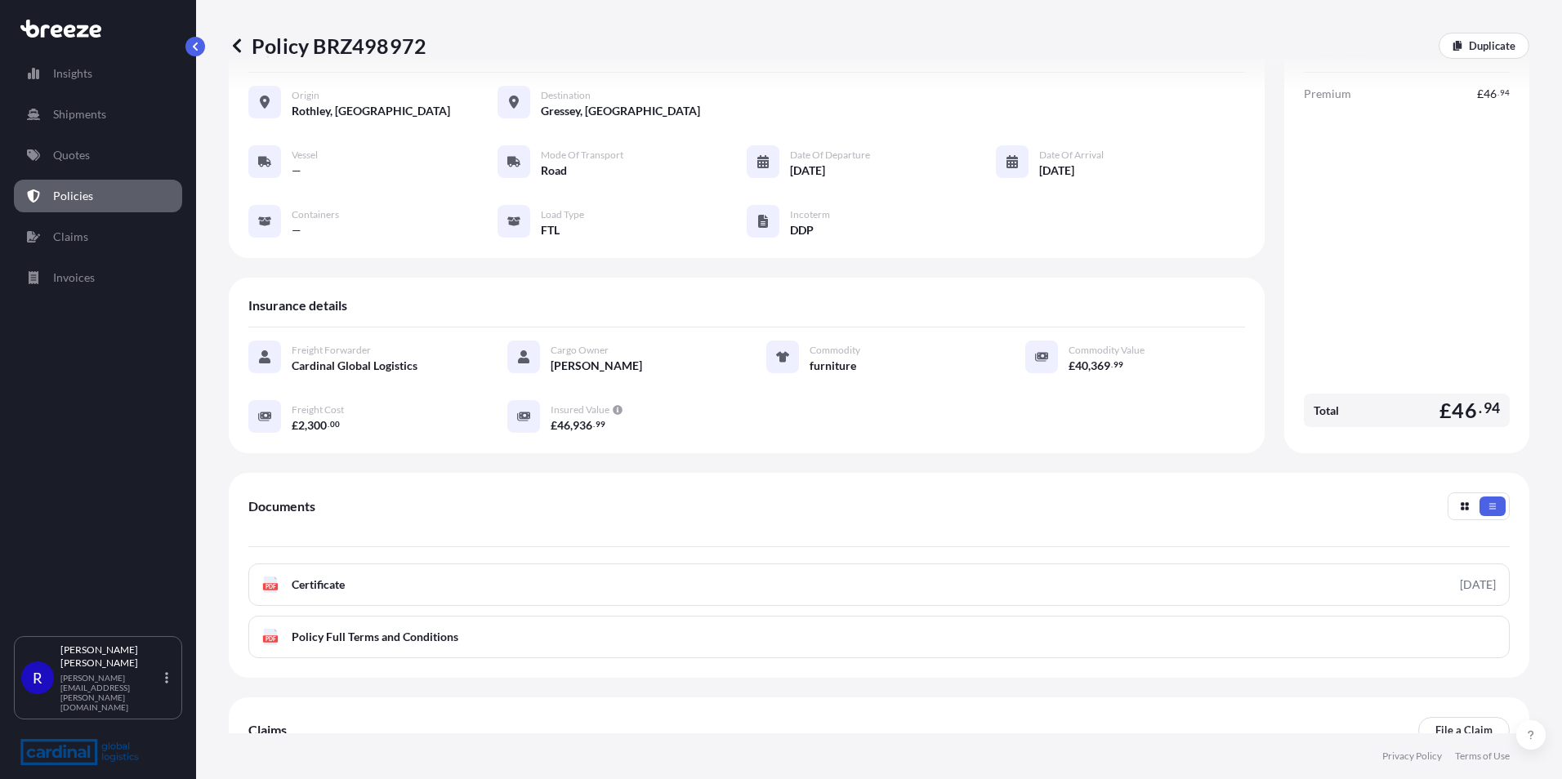
scroll to position [187, 0]
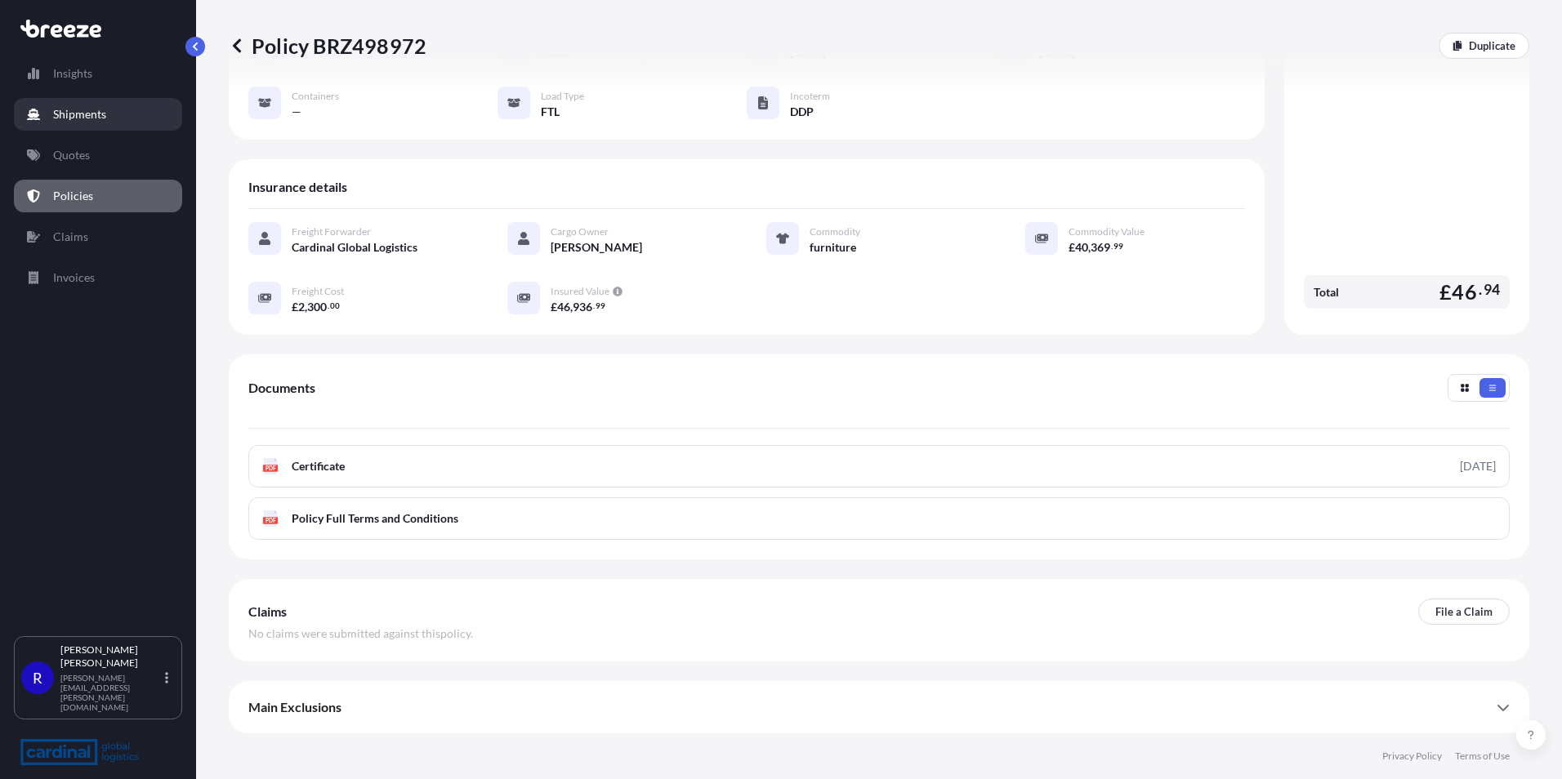
click at [66, 127] on link "Shipments" at bounding box center [98, 114] width 168 height 33
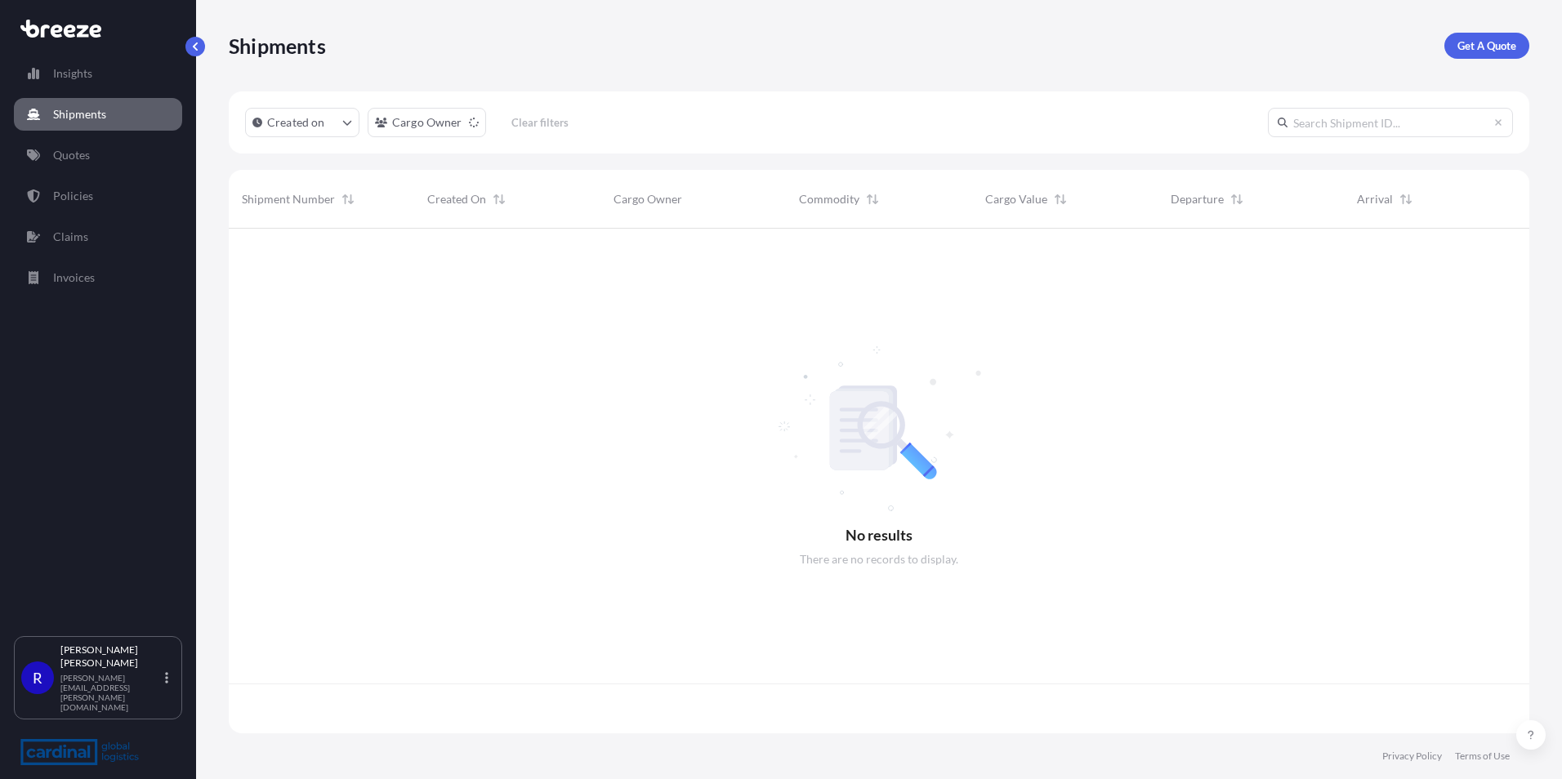
scroll to position [502, 1288]
